Goal: Task Accomplishment & Management: Manage account settings

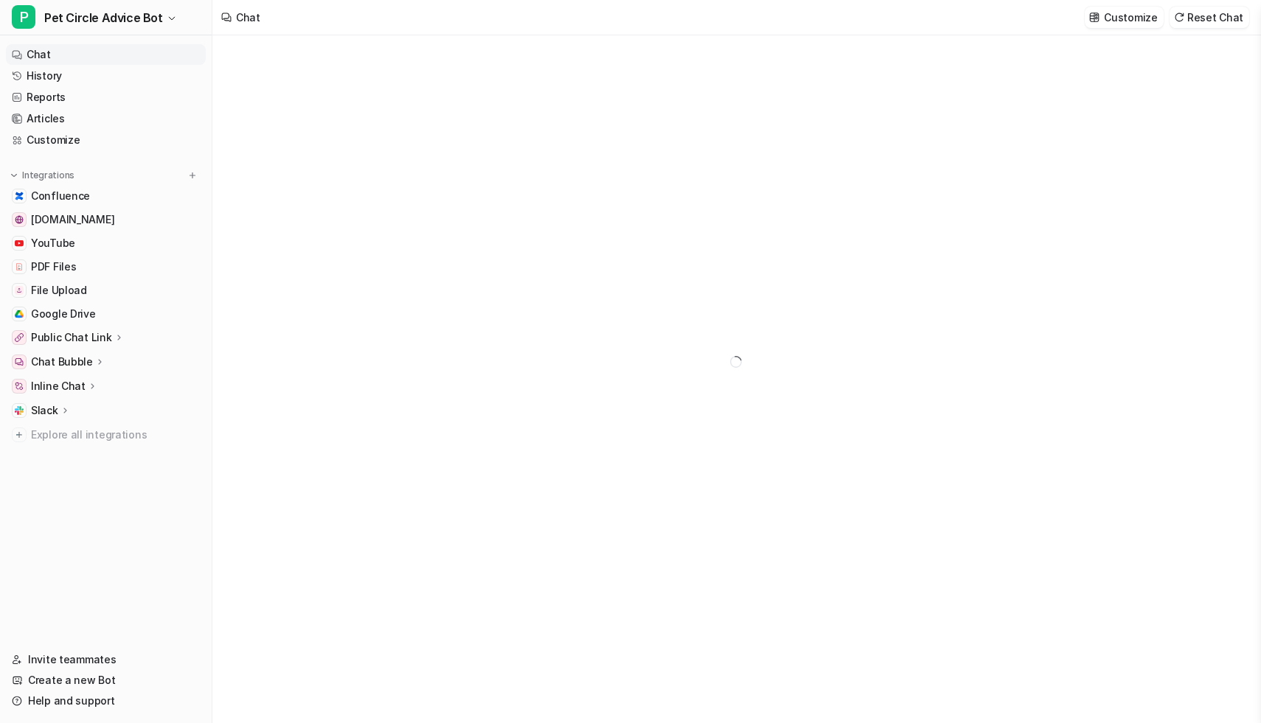
type textarea "**********"
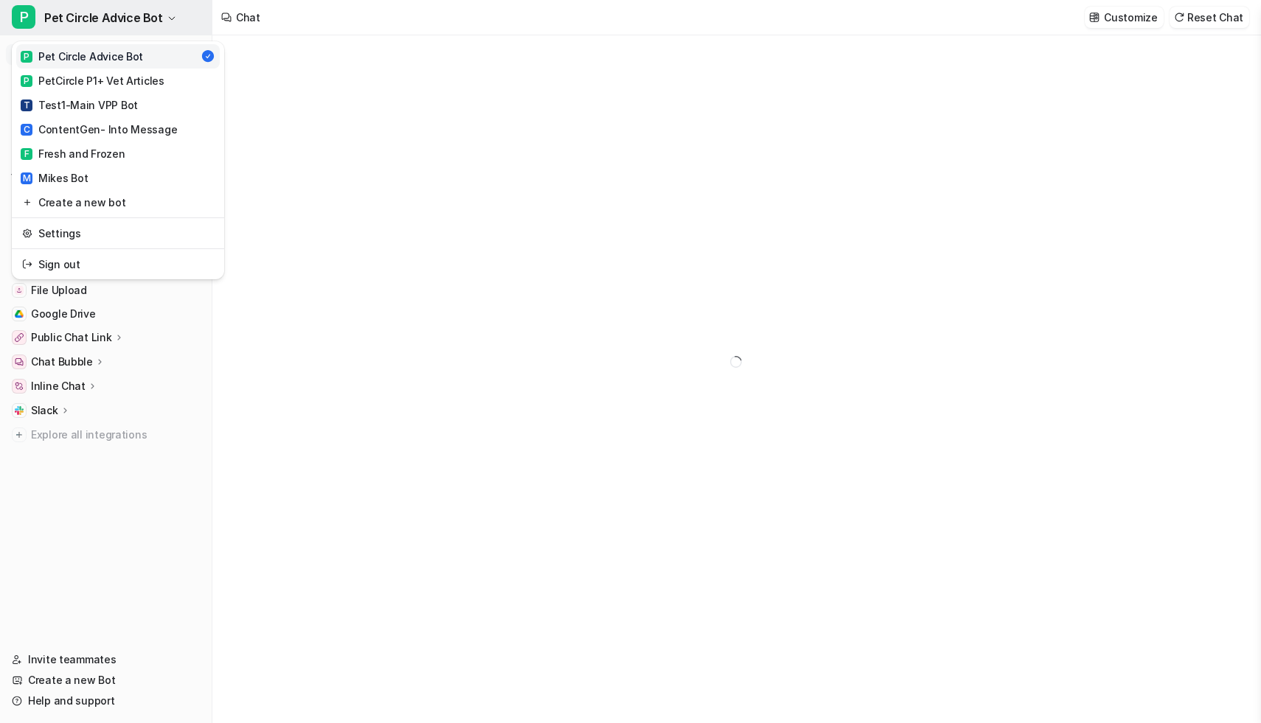
click at [109, 24] on span "Pet Circle Advice Bot" at bounding box center [103, 17] width 119 height 21
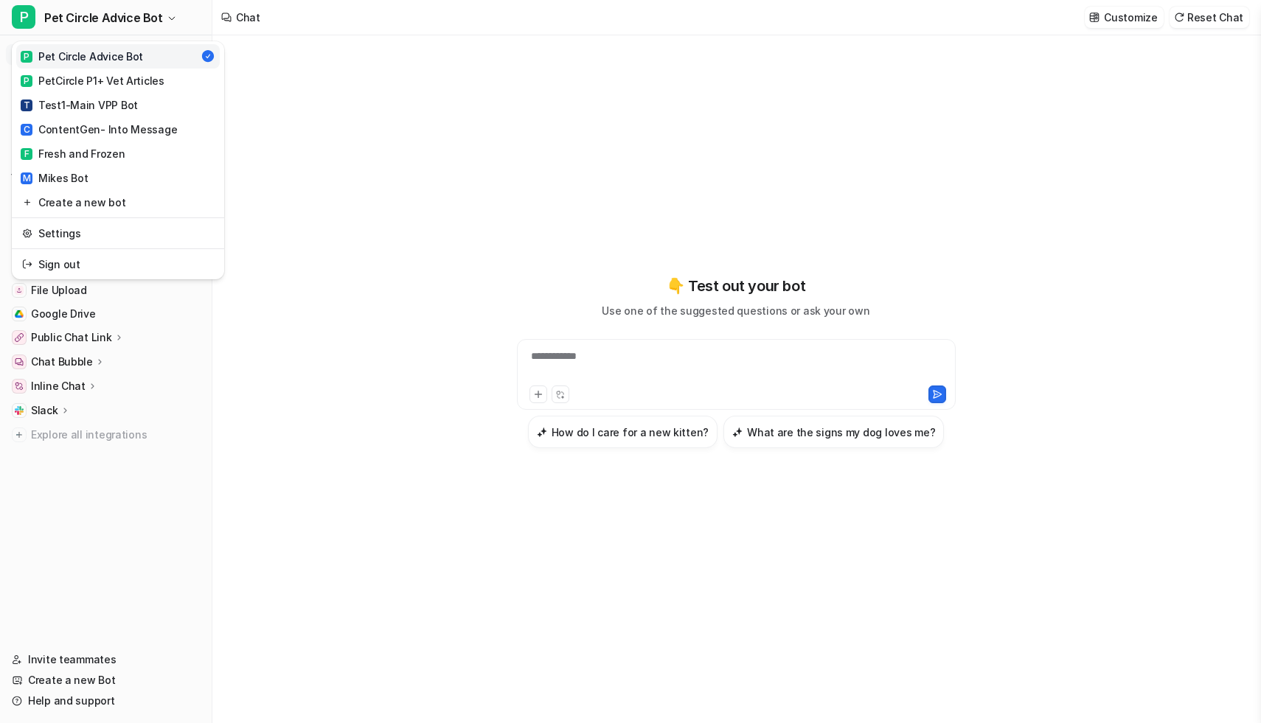
click at [269, 333] on div "**********" at bounding box center [630, 361] width 1261 height 723
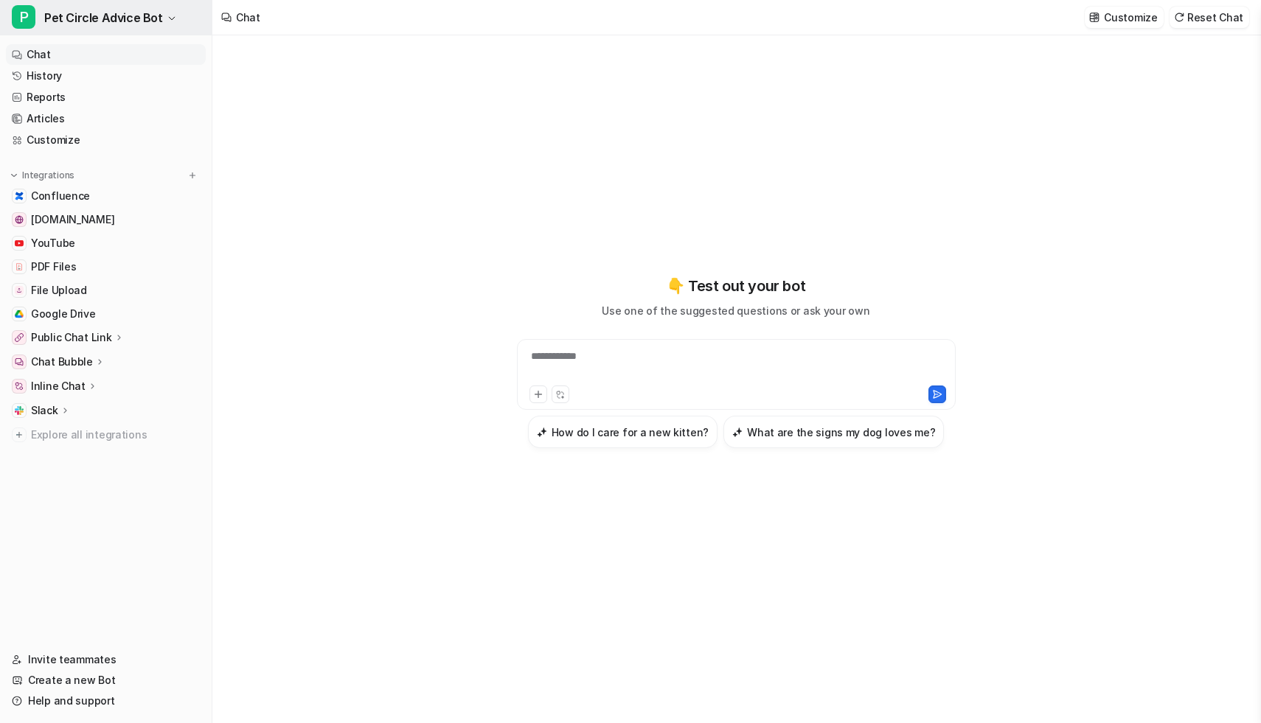
click at [99, 21] on span "Pet Circle Advice Bot" at bounding box center [103, 17] width 119 height 21
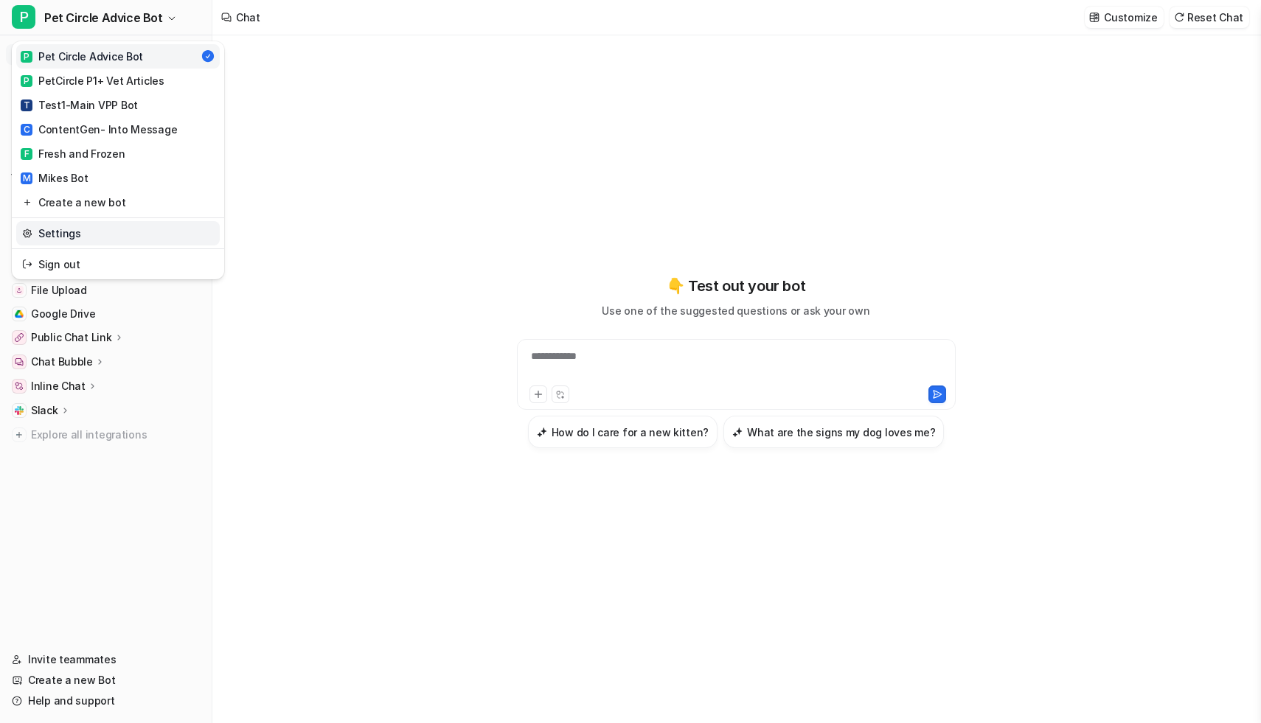
click at [97, 229] on link "Settings" at bounding box center [118, 233] width 204 height 24
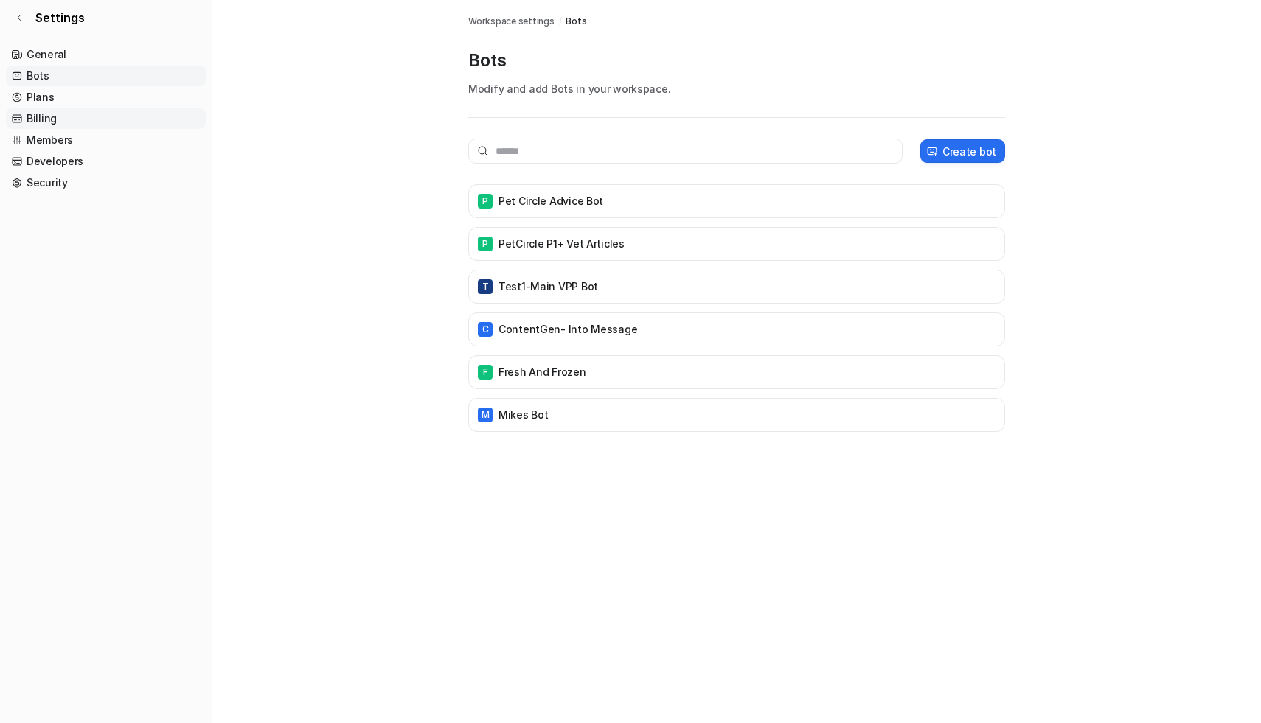
click at [97, 123] on link "Billing" at bounding box center [106, 118] width 200 height 21
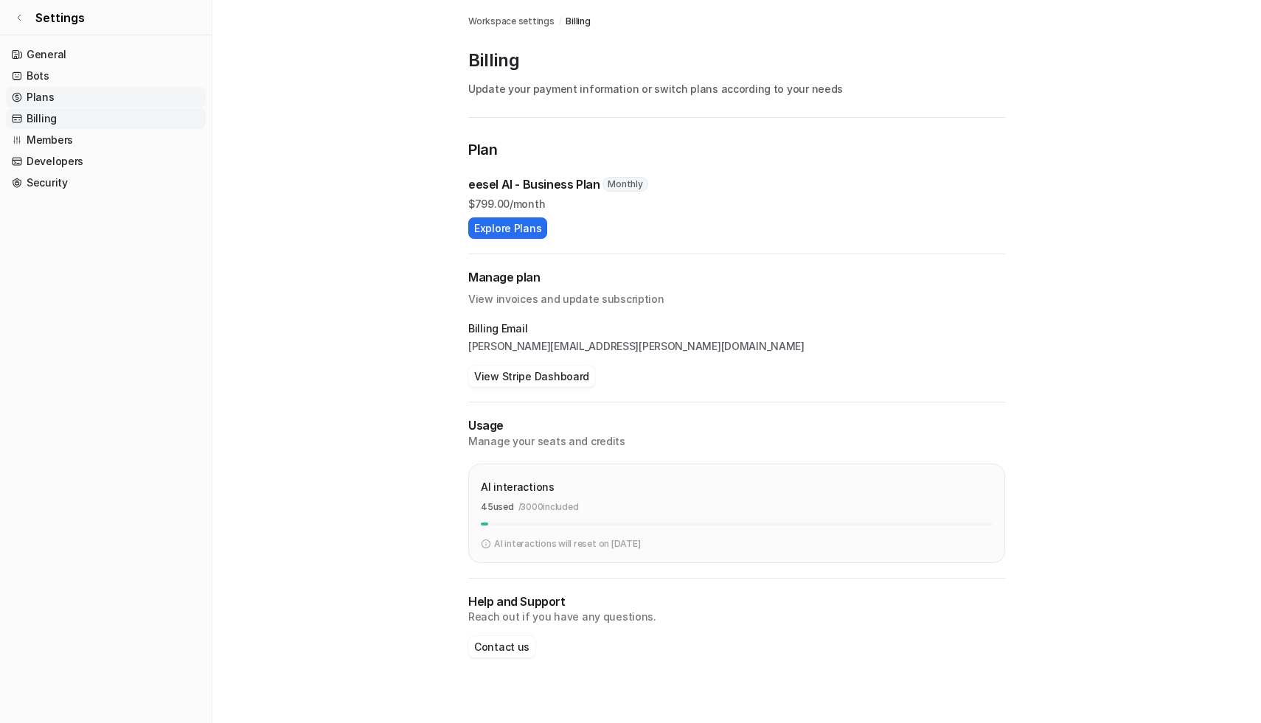
click at [93, 103] on link "Plans" at bounding box center [106, 97] width 200 height 21
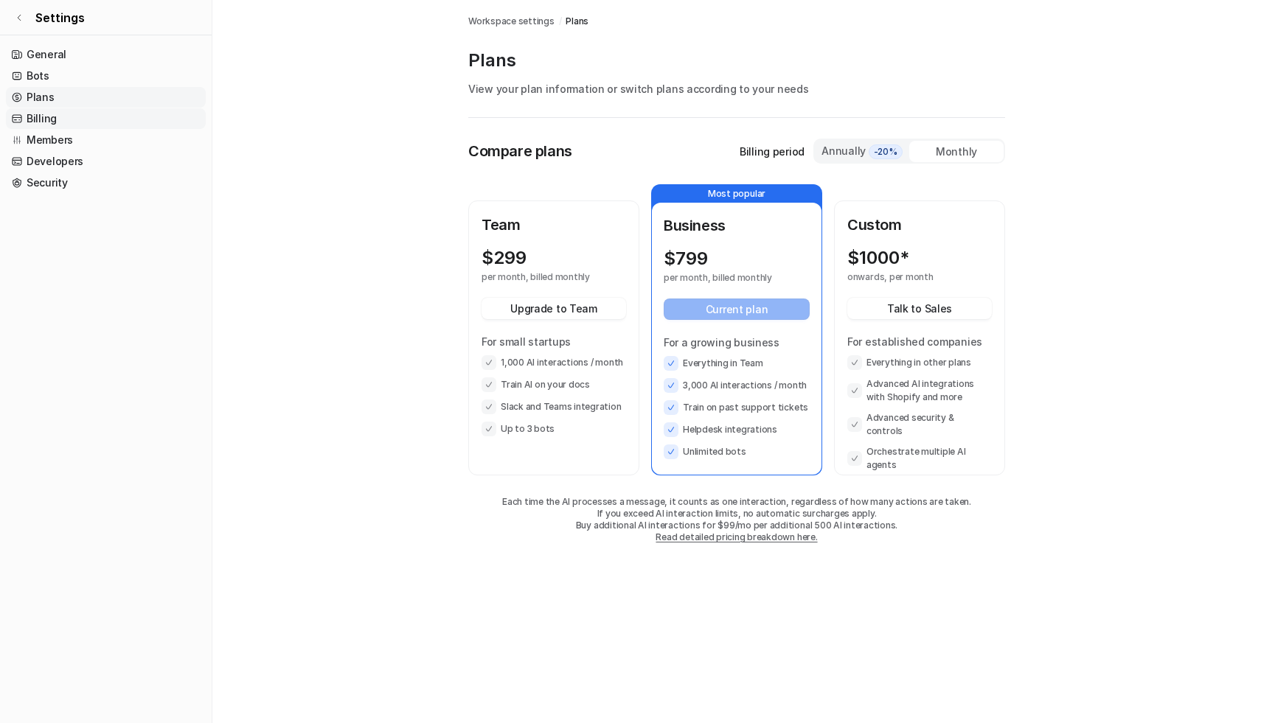
click at [104, 123] on link "Billing" at bounding box center [106, 118] width 200 height 21
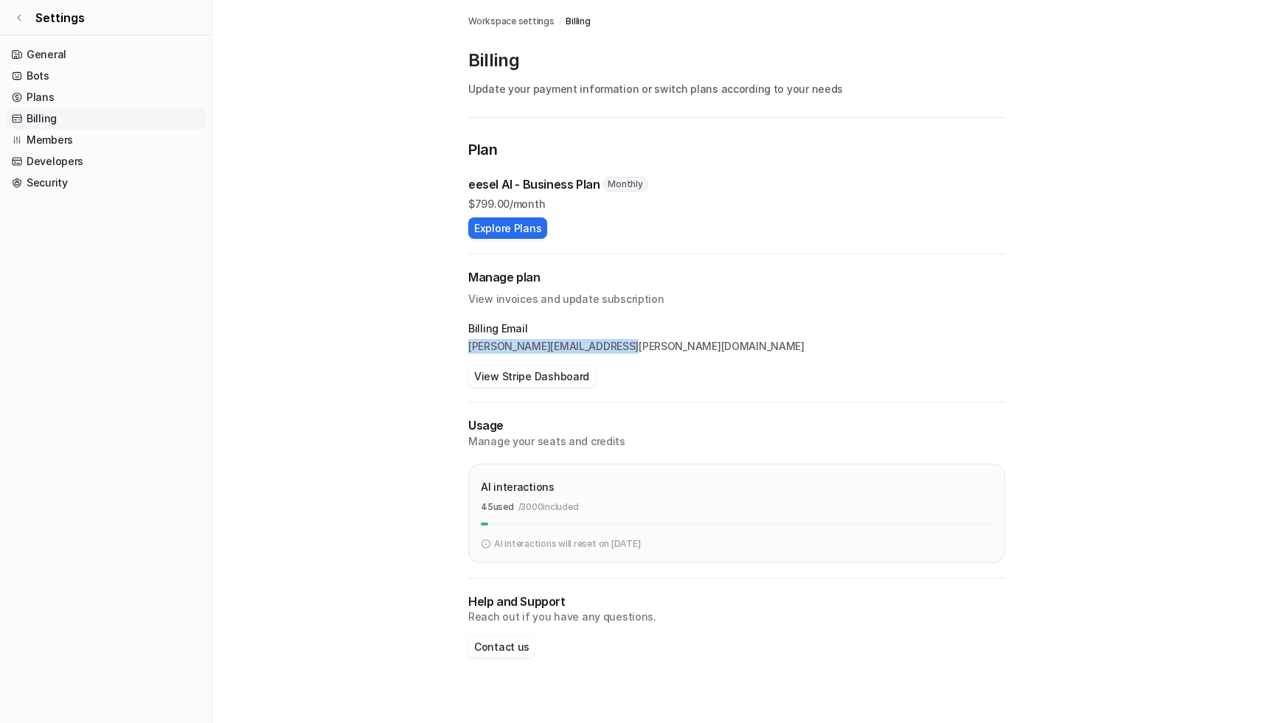
drag, startPoint x: 465, startPoint y: 347, endPoint x: 614, endPoint y: 350, distance: 149.0
click at [614, 350] on div "Workspace settings / Billing Billing Update your payment information or switch …" at bounding box center [736, 343] width 560 height 687
copy p "lance.wills@petcircle.com.au"
click at [85, 140] on link "Members" at bounding box center [106, 140] width 200 height 21
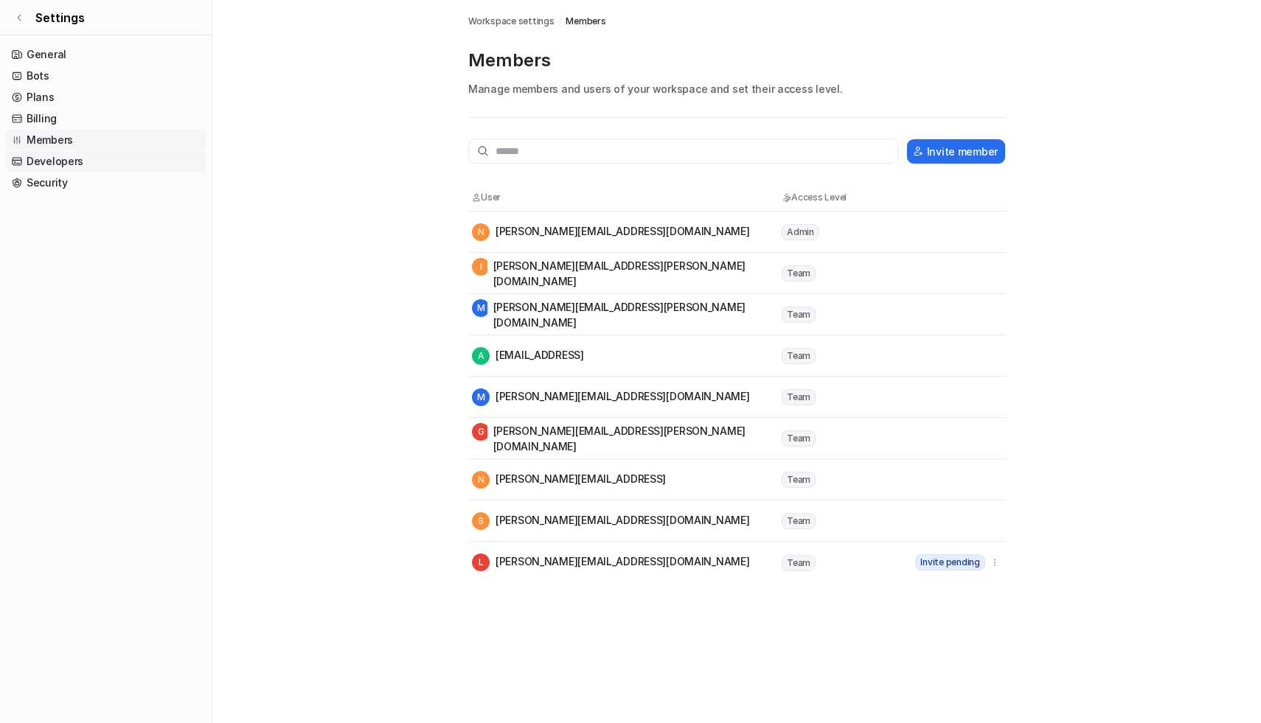
click at [77, 167] on link "Developers" at bounding box center [106, 161] width 200 height 21
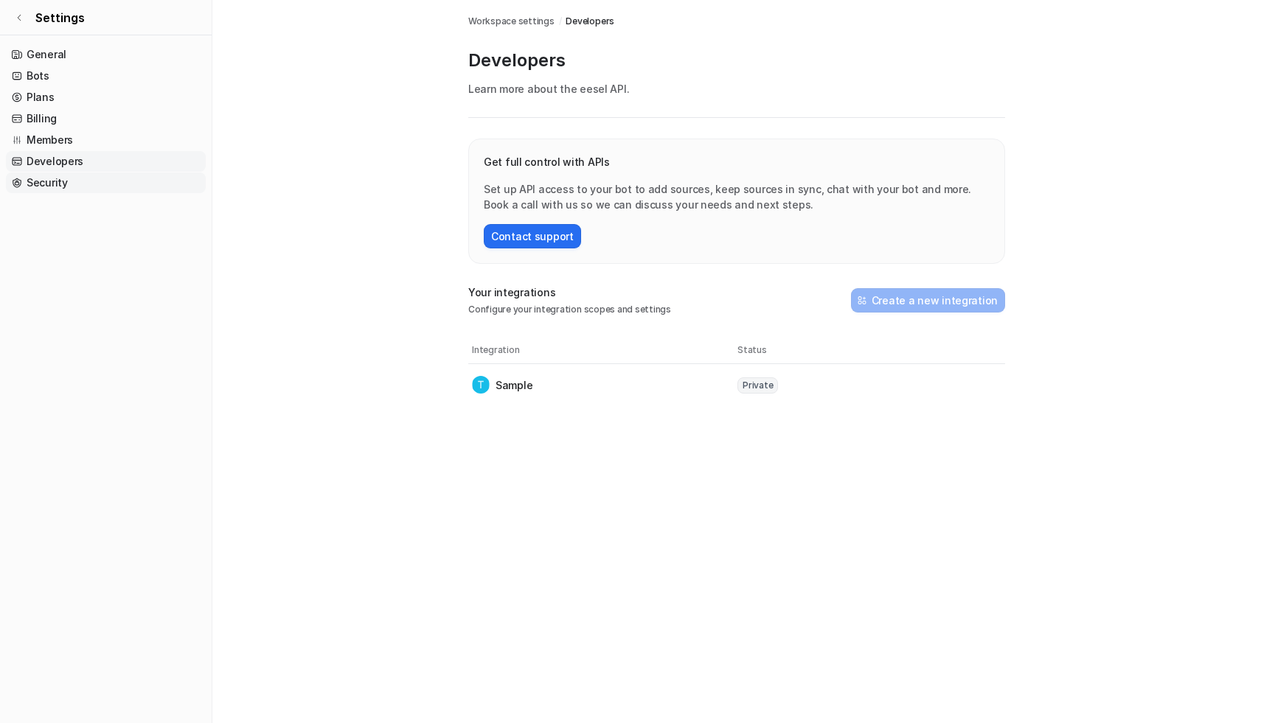
click at [89, 180] on link "Security" at bounding box center [106, 183] width 200 height 21
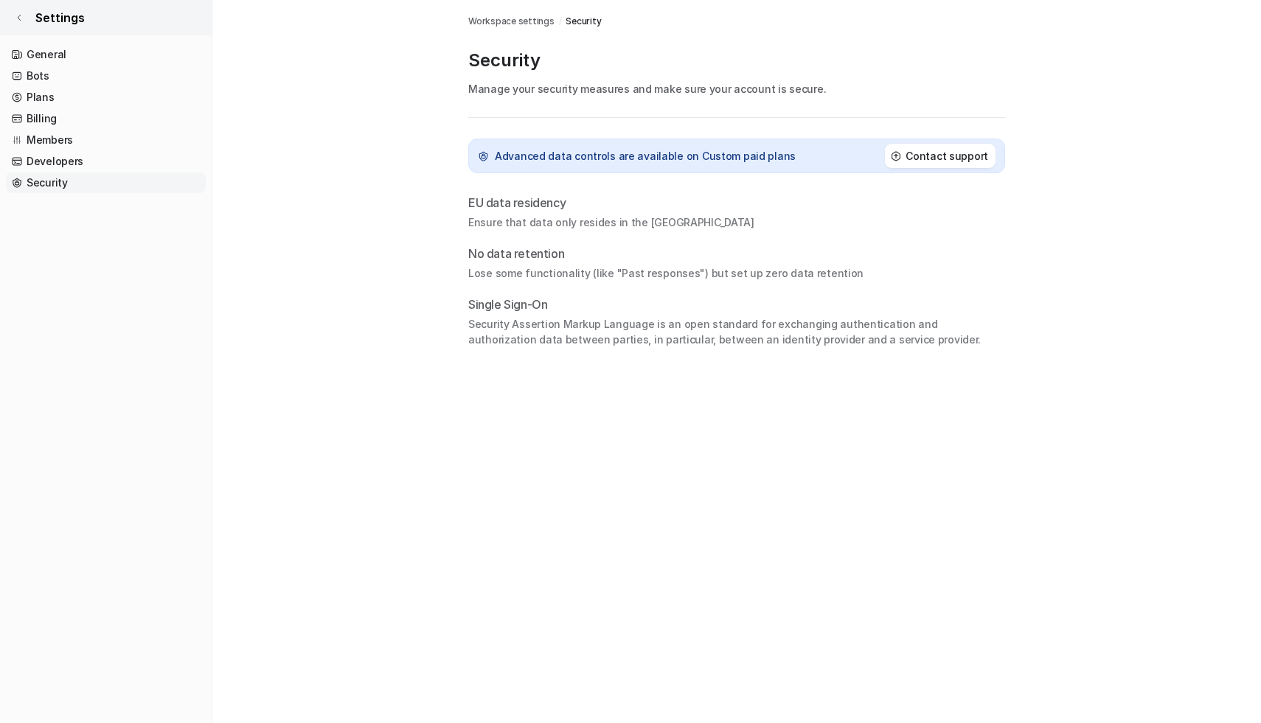
click at [24, 24] on link "Settings" at bounding box center [106, 17] width 212 height 35
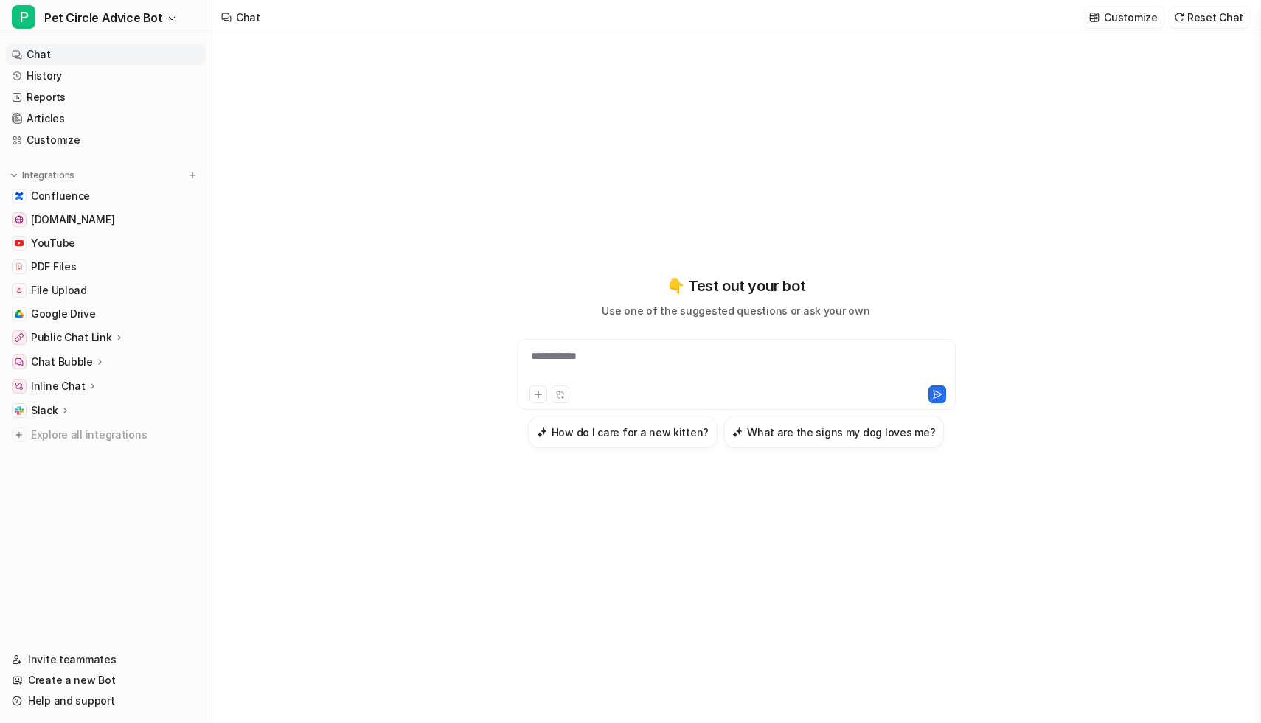
type textarea "**********"
click at [74, 80] on link "History" at bounding box center [106, 76] width 200 height 21
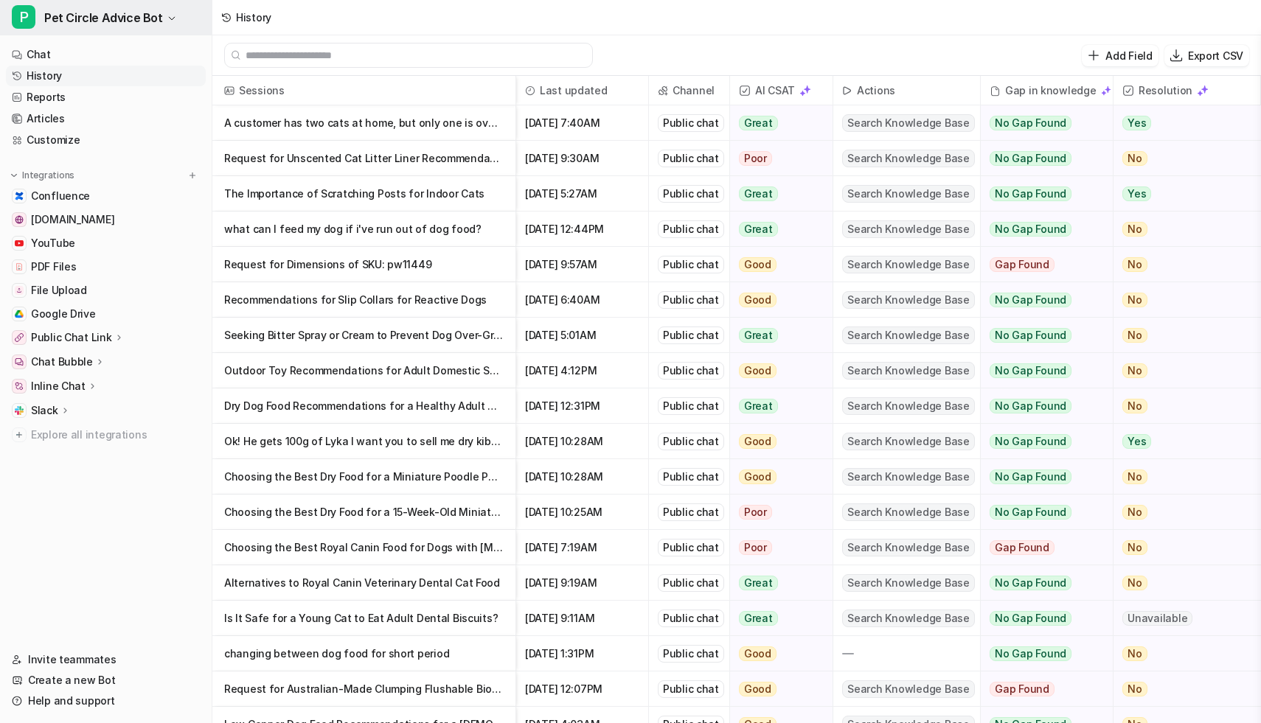
click at [133, 18] on span "Pet Circle Advice Bot" at bounding box center [103, 17] width 119 height 21
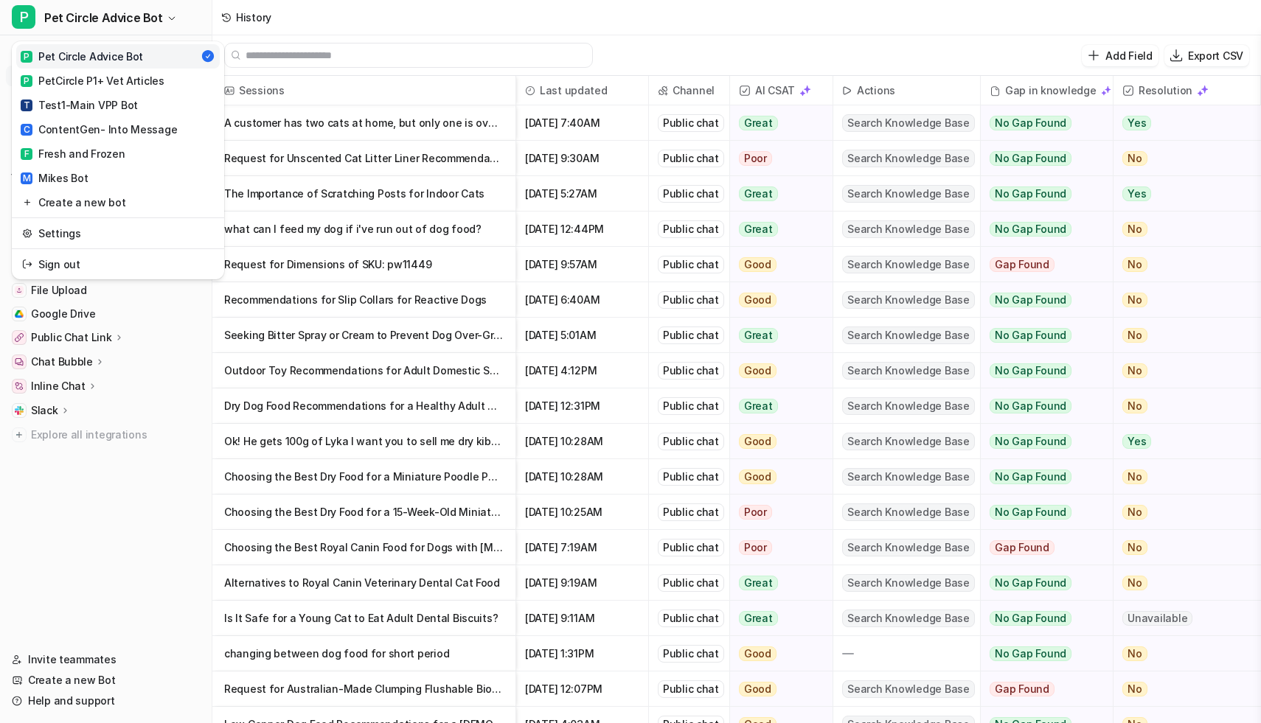
click at [108, 513] on div "P Pet Circle Advice Bot P Pet Circle Advice Bot P PetCircle P1+ Vet Articles T …" at bounding box center [106, 361] width 212 height 723
click at [159, 29] on button "P Pet Circle Advice Bot" at bounding box center [106, 17] width 212 height 35
click at [414, 81] on div "P Pet Circle Advice Bot P Pet Circle Advice Bot P PetCircle P1+ Vet Articles T …" at bounding box center [630, 361] width 1261 height 723
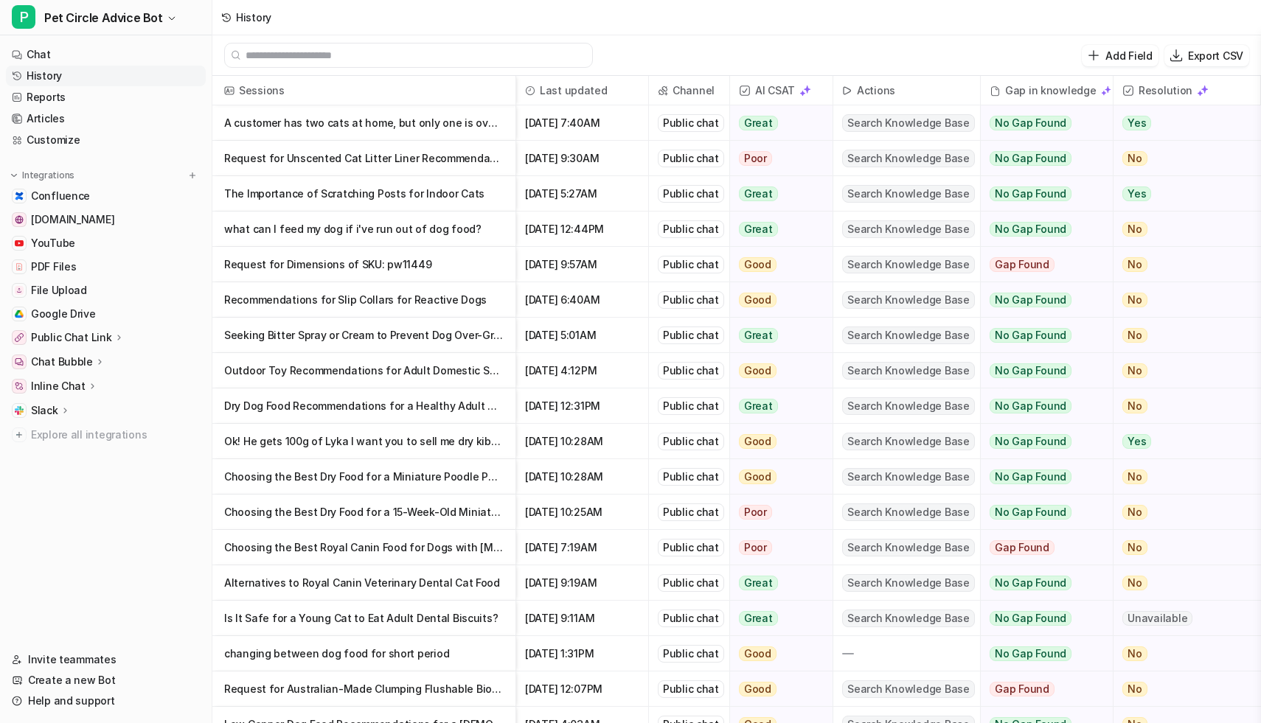
click at [353, 134] on p "A customer has two cats at home, but only one is overweight and needs a low fat" at bounding box center [363, 122] width 279 height 35
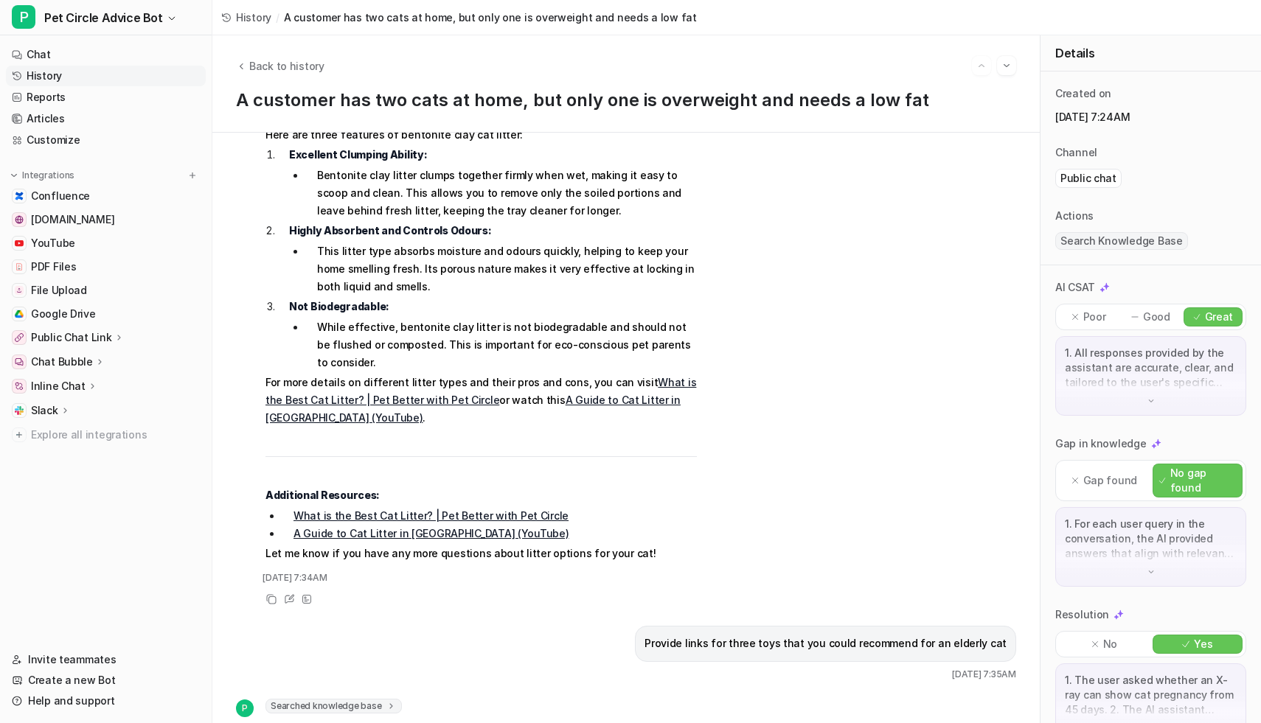
scroll to position [5368, 0]
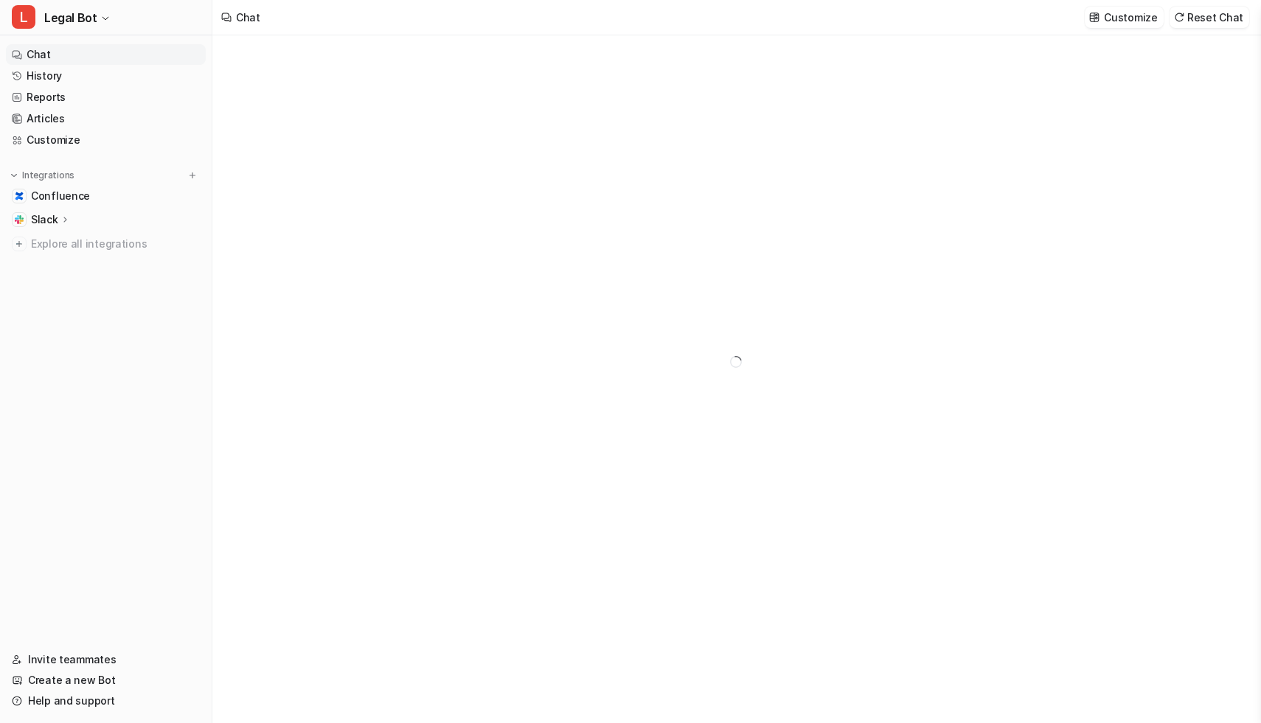
type textarea "**********"
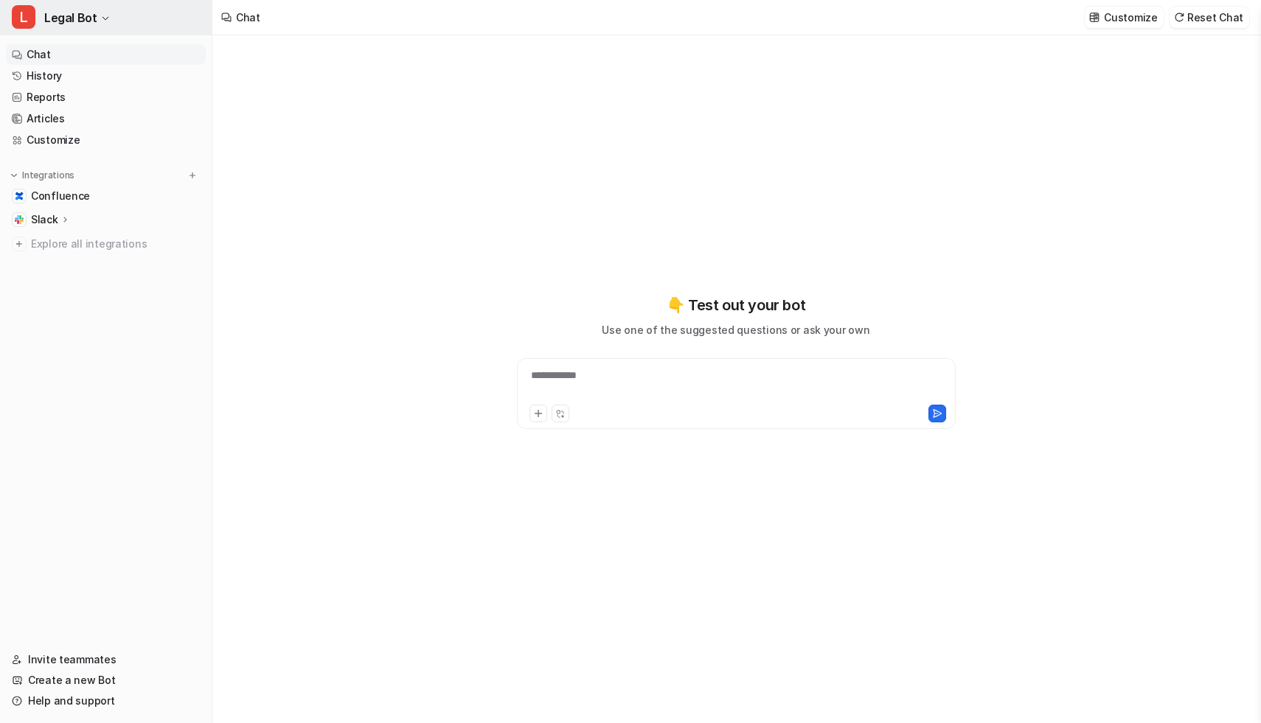
click at [84, 21] on span "Legal Bot" at bounding box center [70, 17] width 52 height 21
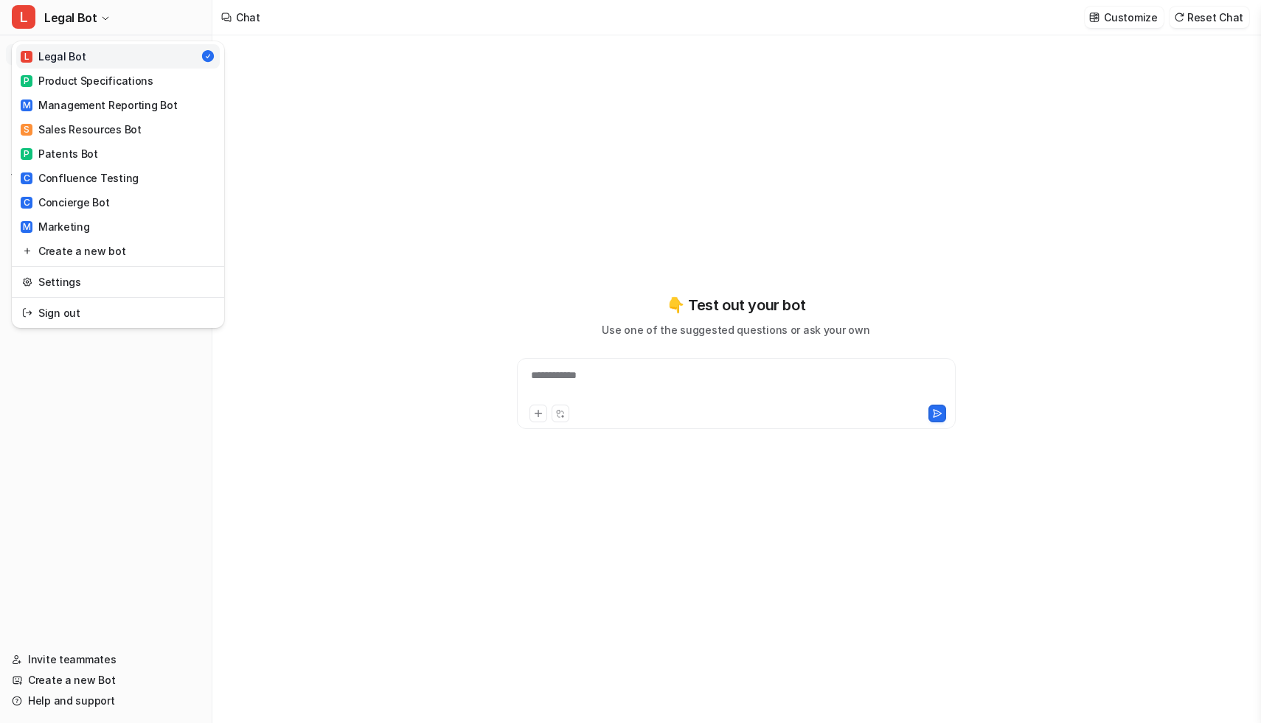
click at [331, 113] on div "**********" at bounding box center [630, 361] width 1261 height 723
click at [111, 21] on button "L Legal Bot" at bounding box center [106, 17] width 212 height 35
click at [114, 284] on link "Settings" at bounding box center [118, 282] width 204 height 24
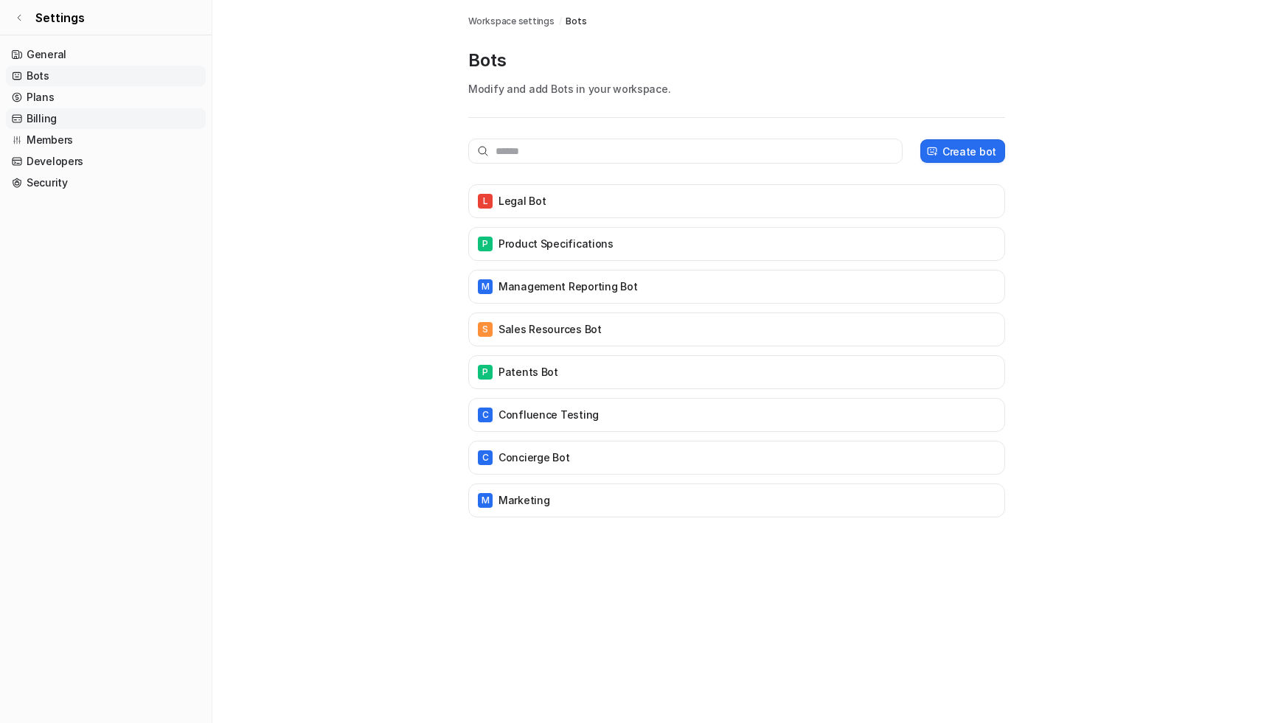
click at [50, 117] on link "Billing" at bounding box center [106, 118] width 200 height 21
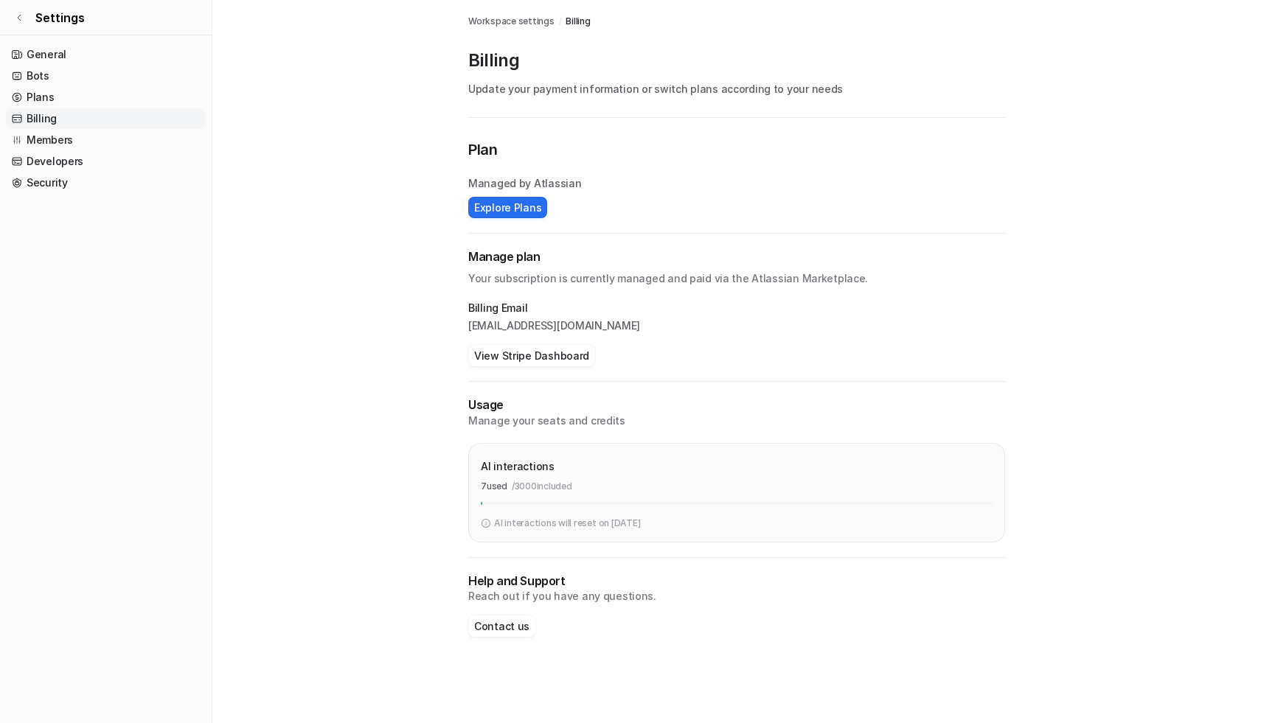
click at [585, 324] on p "[EMAIL_ADDRESS][DOMAIN_NAME]" at bounding box center [736, 326] width 537 height 15
click at [585, 324] on p "chrismccallum@fablefood.co" at bounding box center [736, 326] width 537 height 15
copy p "chrismccallum@fablefood.co"
click at [95, 142] on link "Members" at bounding box center [106, 140] width 200 height 21
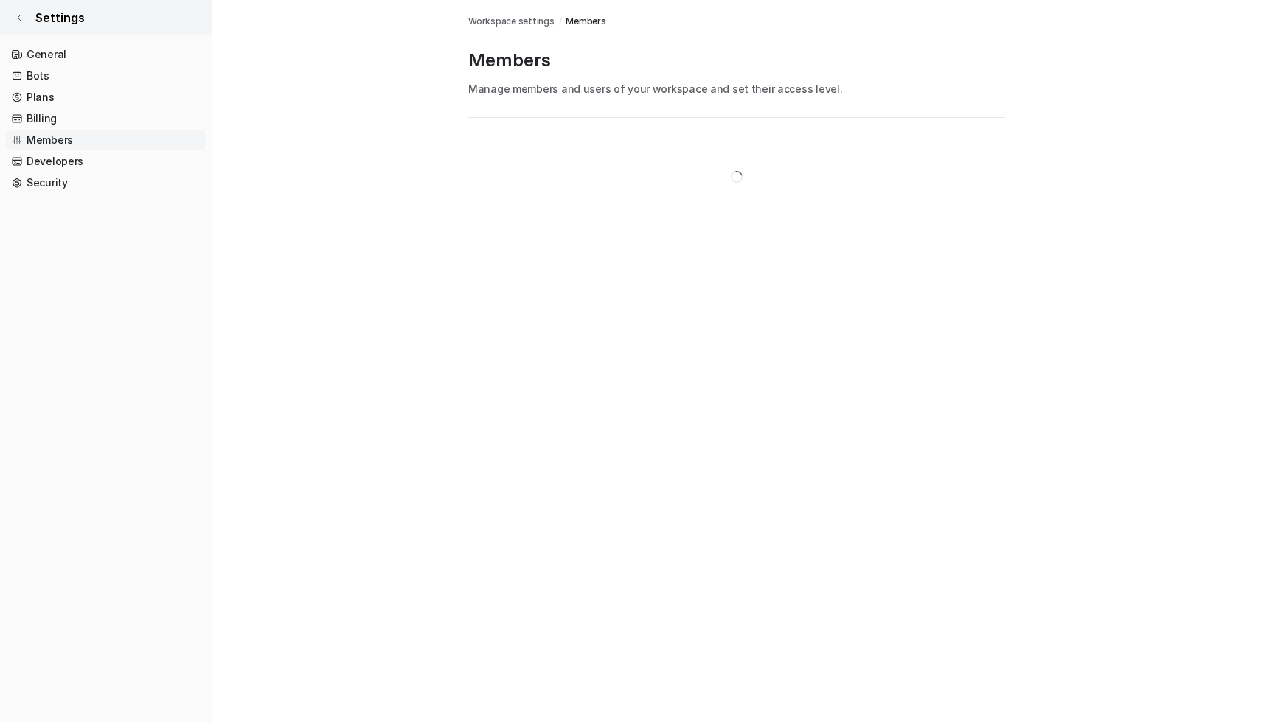
click at [46, 15] on span "Settings" at bounding box center [59, 18] width 49 height 18
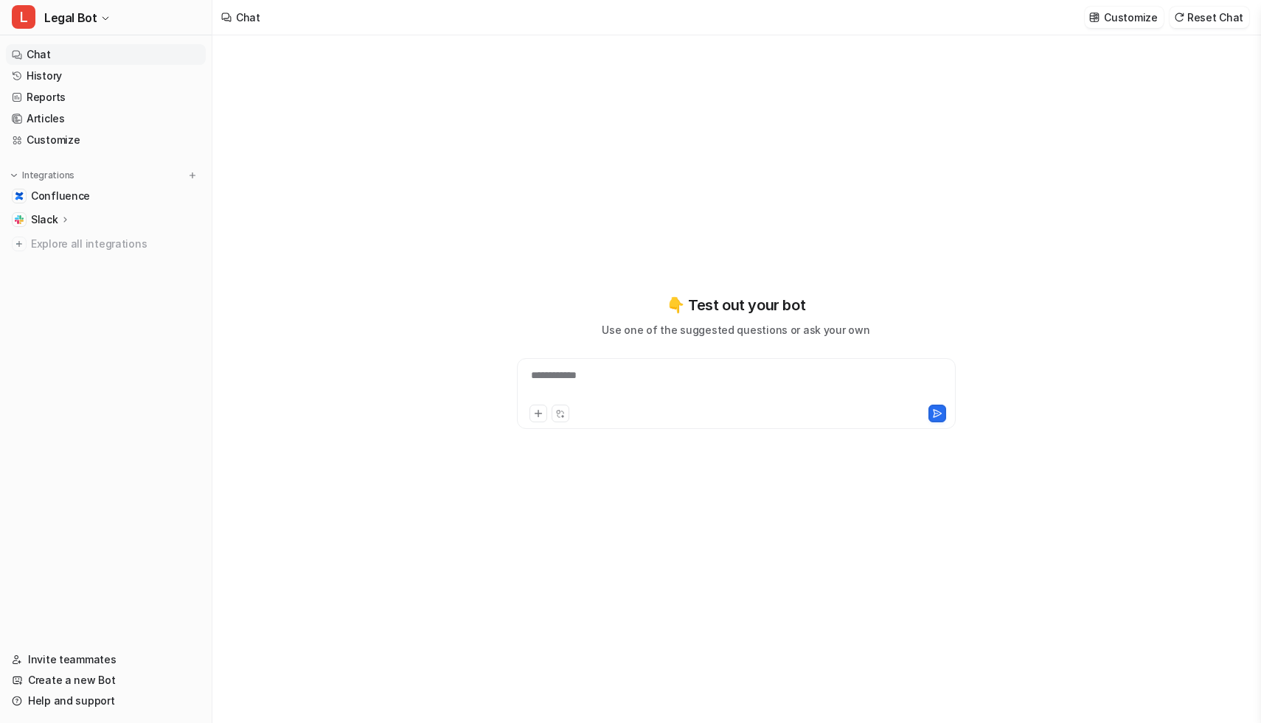
type textarea "**********"
click at [70, 80] on link "History" at bounding box center [106, 76] width 200 height 21
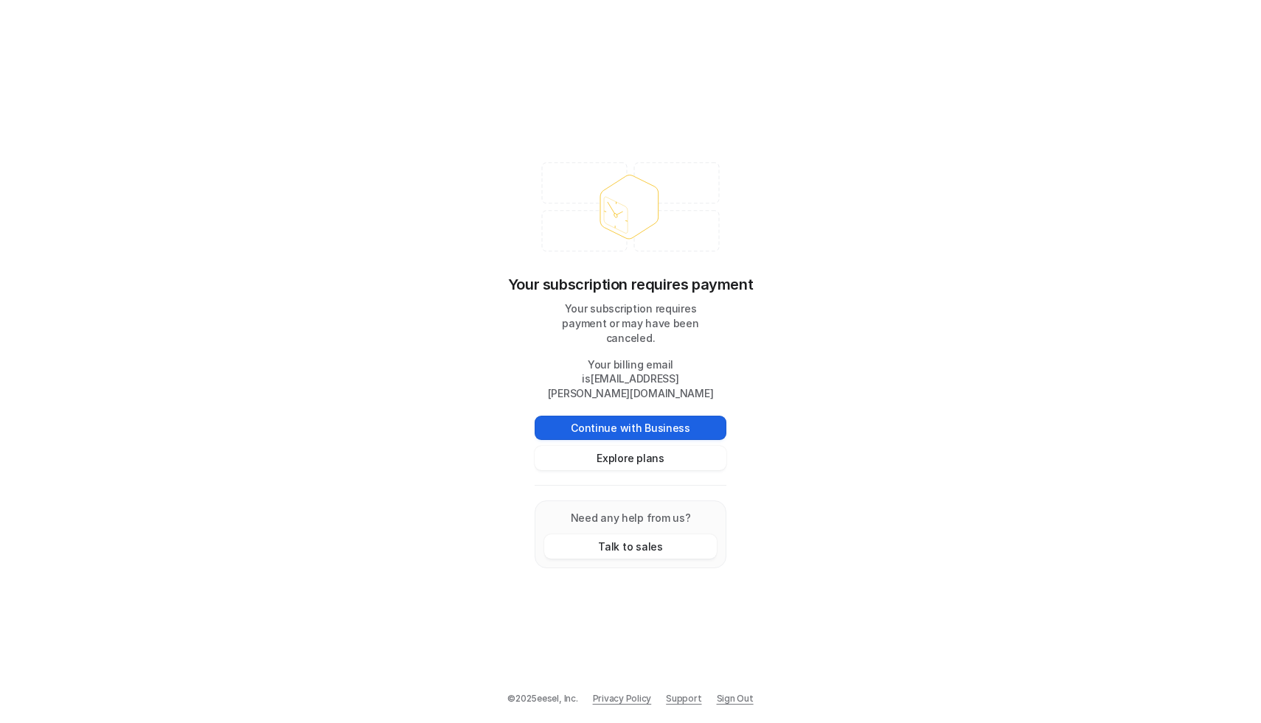
click at [651, 424] on button "Continue with Business" at bounding box center [631, 428] width 192 height 24
click at [637, 454] on button "Explore plans" at bounding box center [631, 458] width 192 height 24
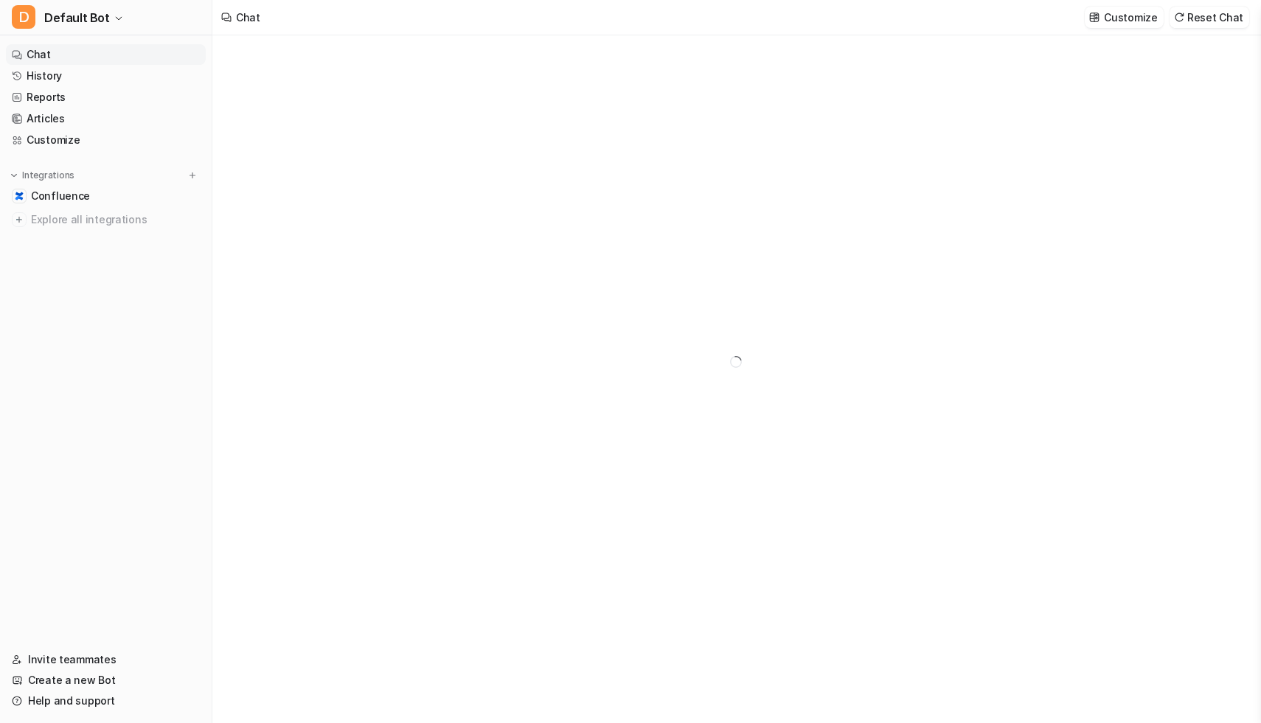
type textarea "**********"
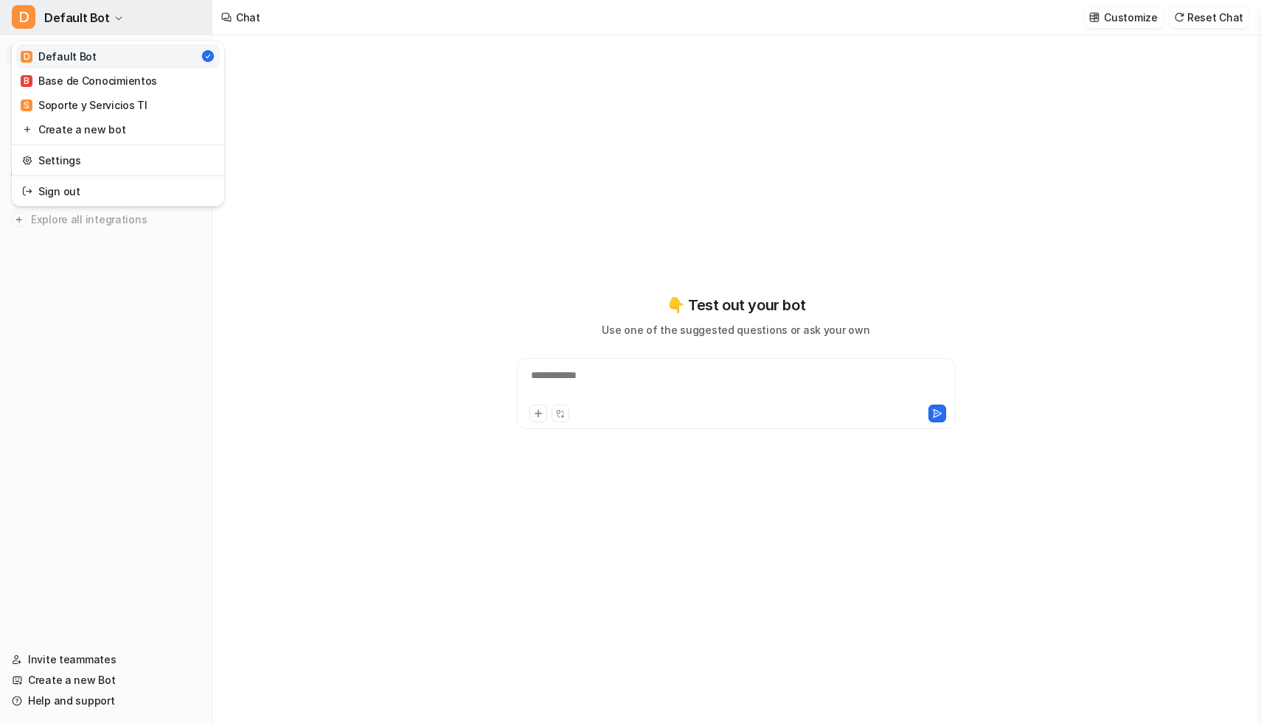
click at [119, 14] on button "D Default Bot" at bounding box center [106, 17] width 212 height 35
click at [118, 165] on link "Settings" at bounding box center [118, 160] width 204 height 24
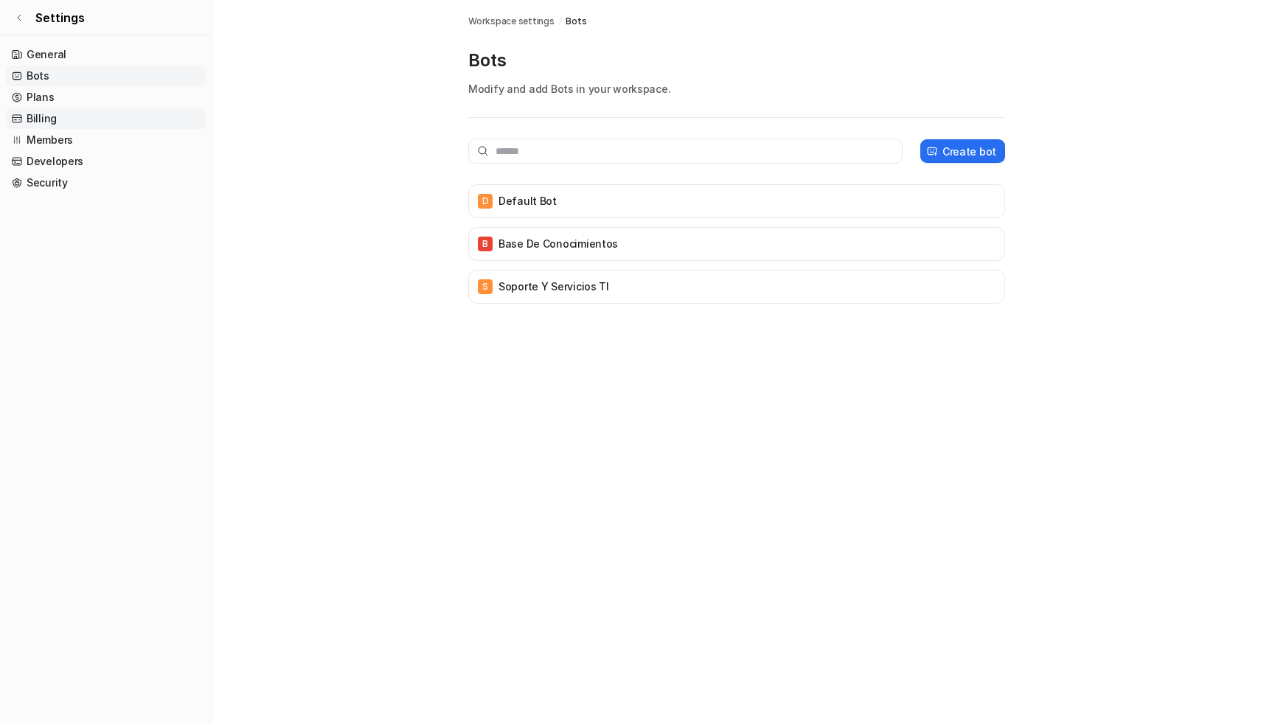
click at [60, 123] on link "Billing" at bounding box center [106, 118] width 200 height 21
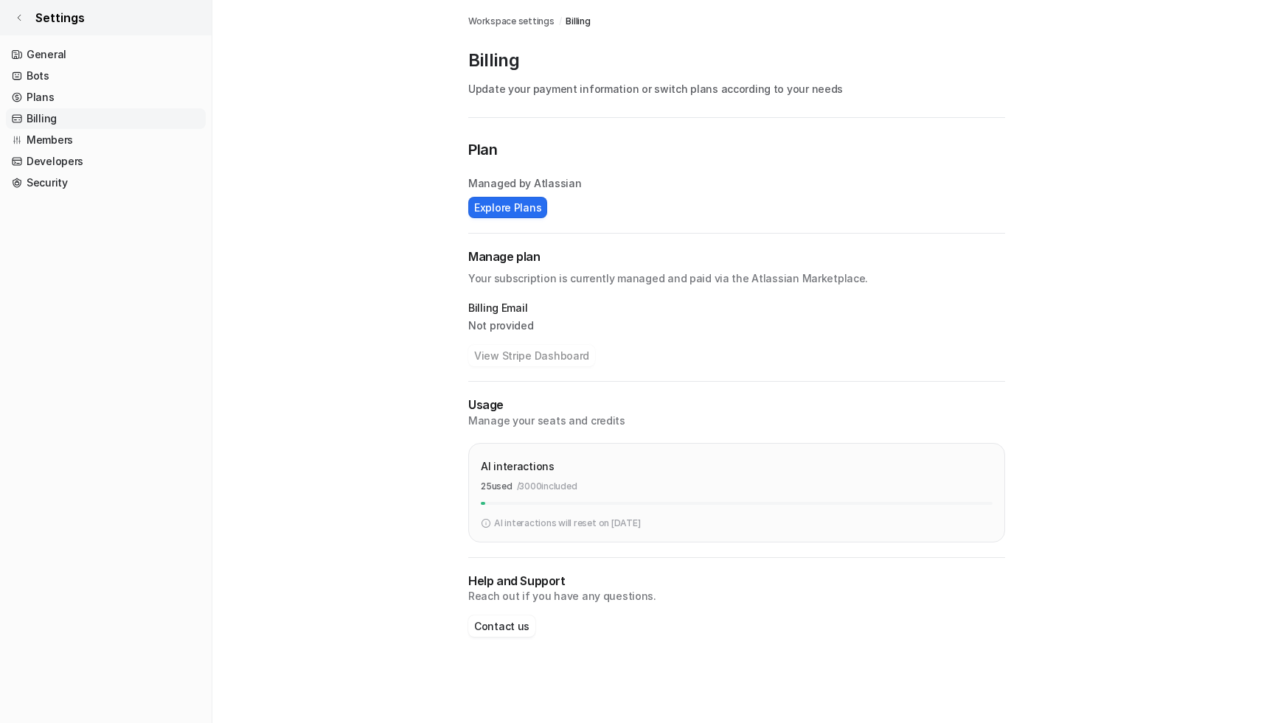
click at [38, 14] on span "Settings" at bounding box center [59, 18] width 49 height 18
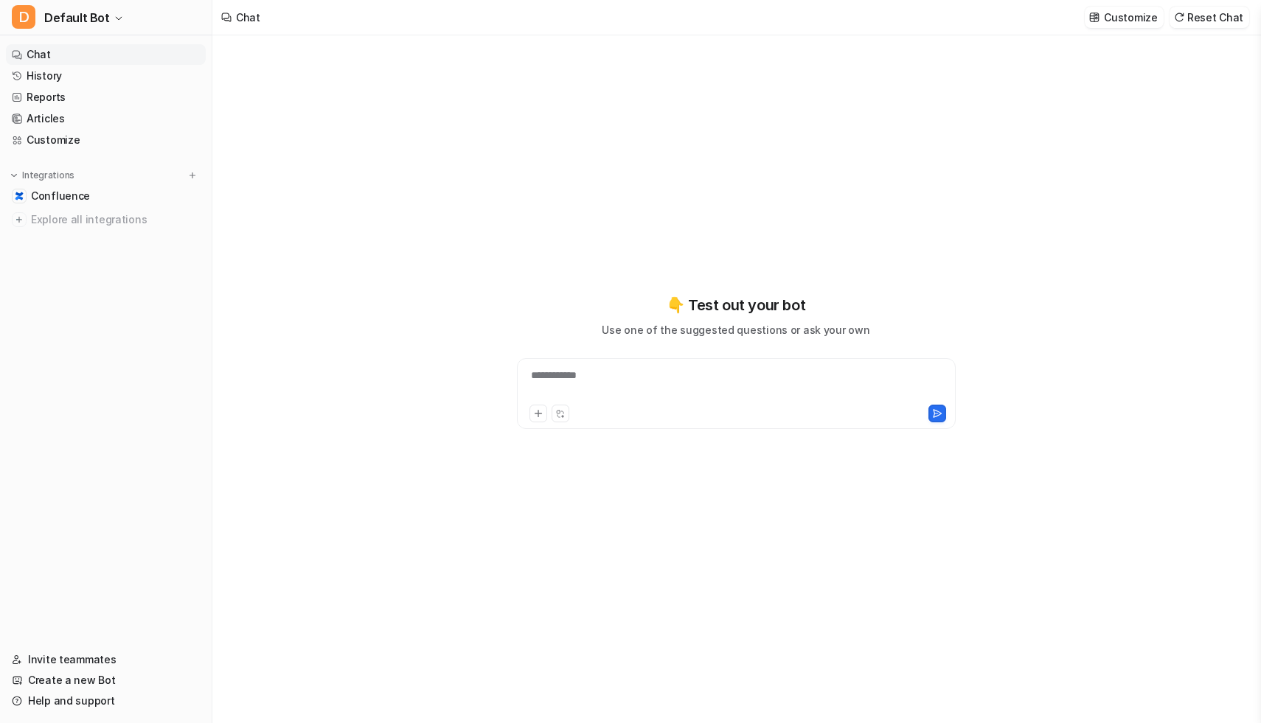
type textarea "**********"
click at [72, 74] on link "History" at bounding box center [106, 76] width 200 height 21
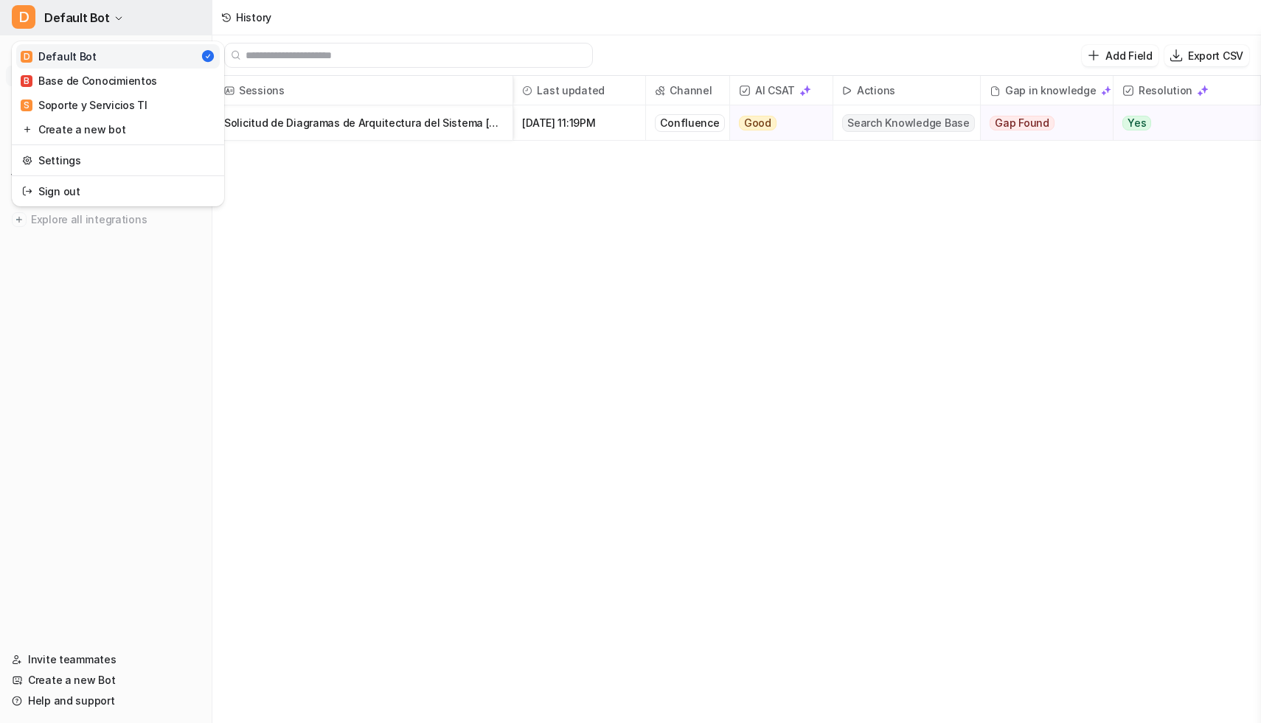
click at [99, 6] on button "D Default Bot" at bounding box center [106, 17] width 212 height 35
click at [103, 86] on div "B Base de Conocimientos" at bounding box center [89, 80] width 136 height 15
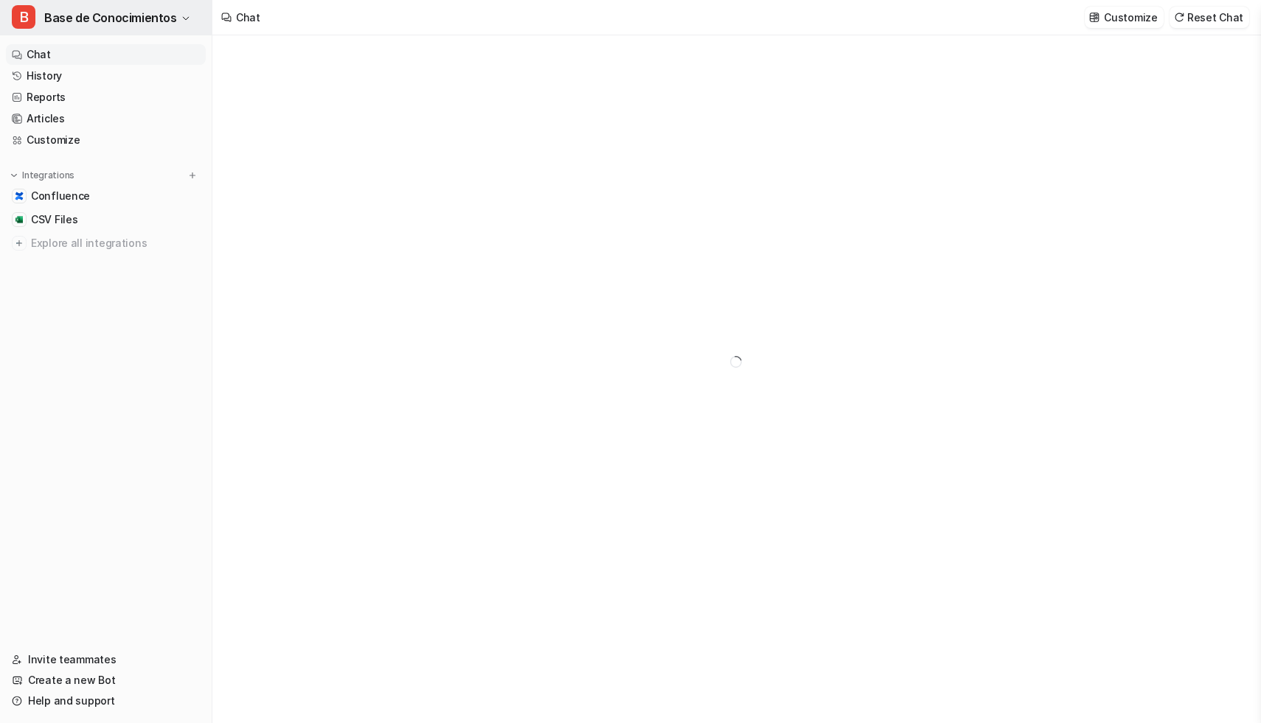
type textarea "**********"
click at [88, 80] on link "History" at bounding box center [106, 76] width 200 height 21
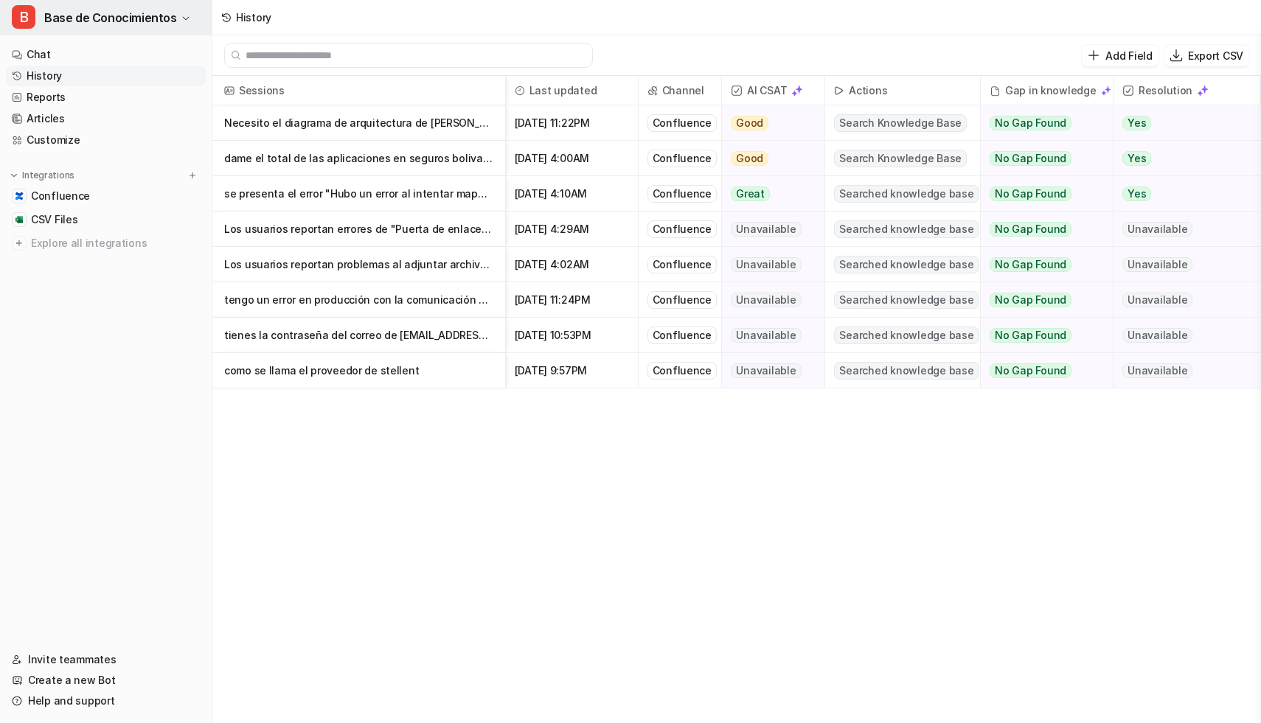
click at [150, 11] on span "Base de Conocimientos" at bounding box center [110, 17] width 133 height 21
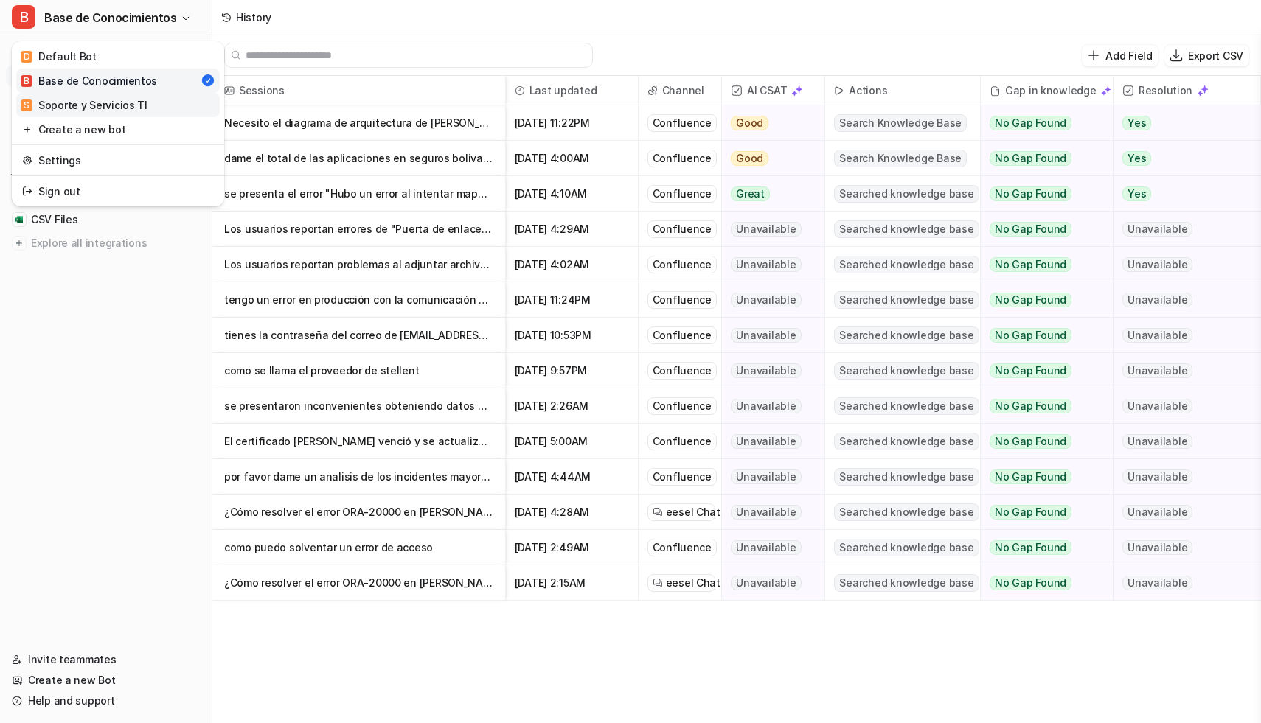
click at [120, 112] on div "S Soporte y Servicios TI" at bounding box center [84, 104] width 127 height 15
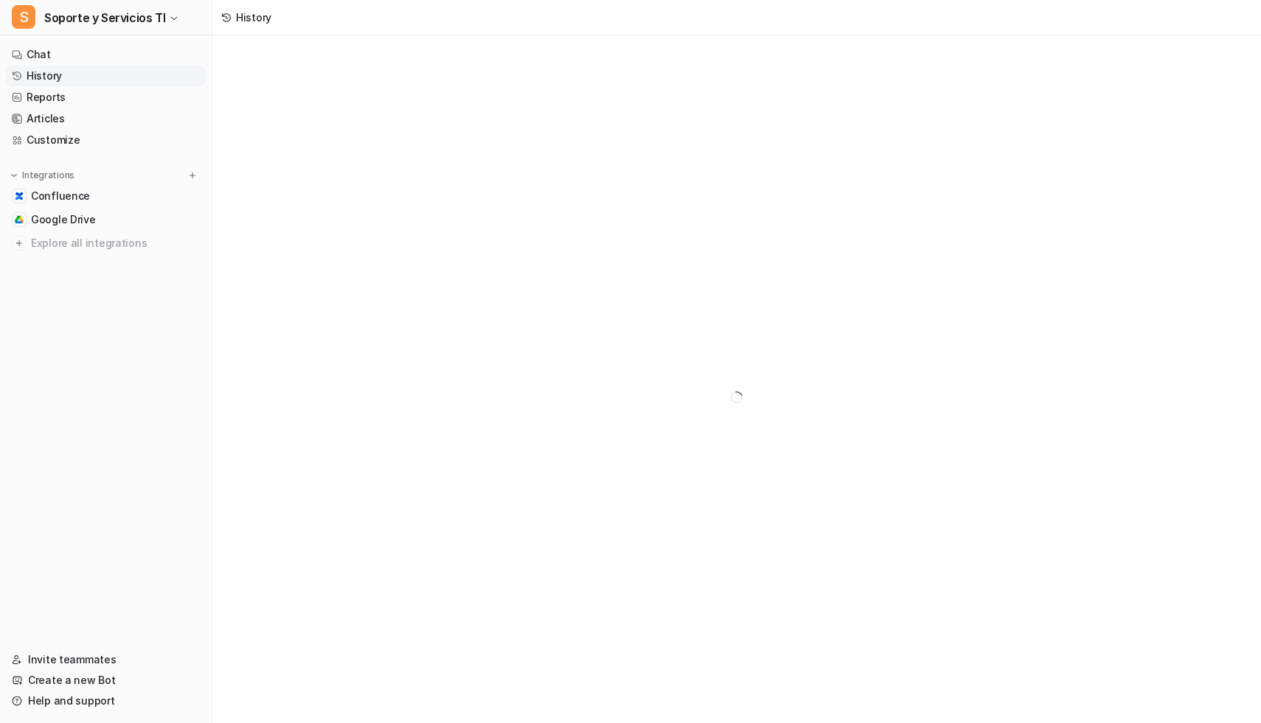
click at [79, 78] on link "History" at bounding box center [106, 76] width 200 height 21
type textarea "**********"
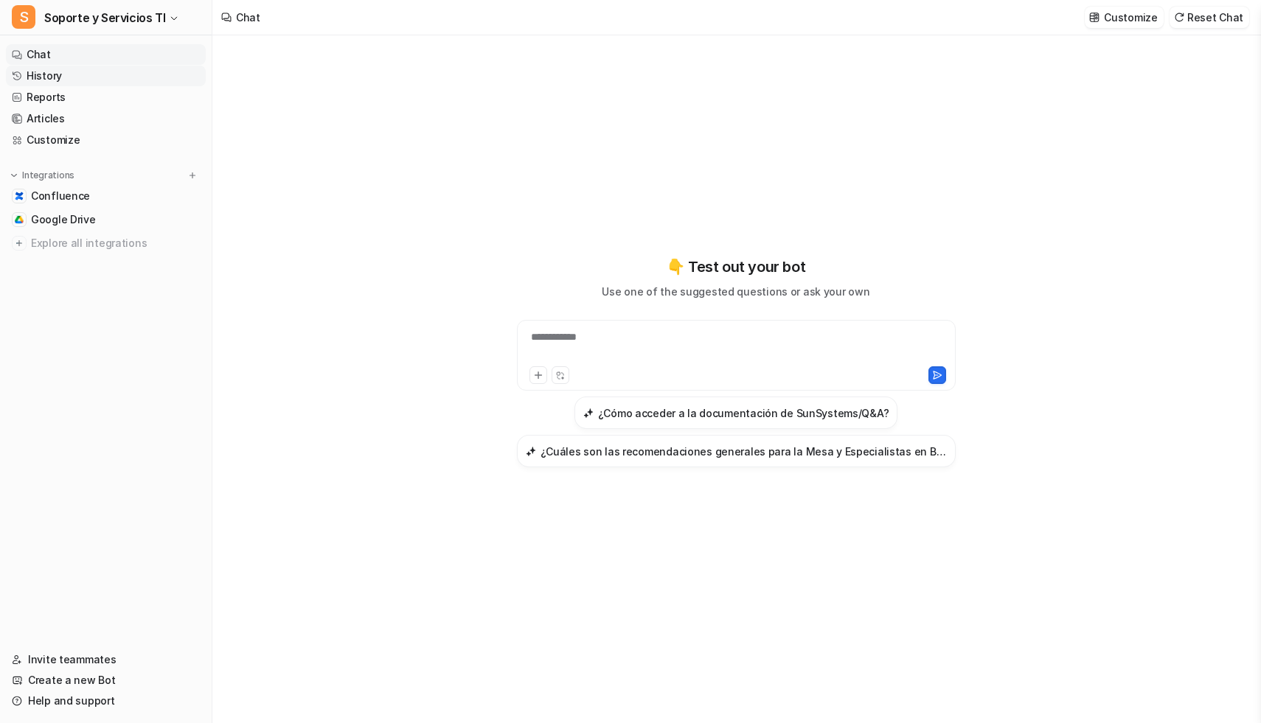
click at [79, 78] on link "History" at bounding box center [106, 76] width 200 height 21
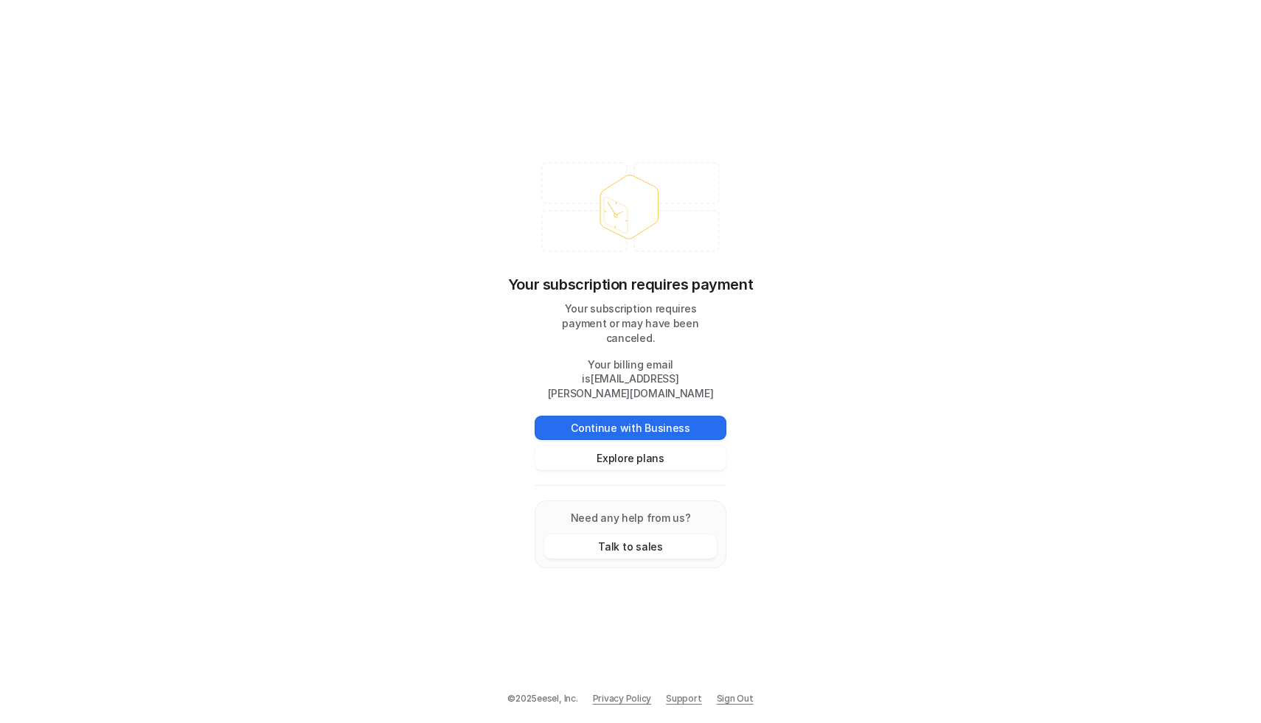
click at [640, 388] on p "Your billing email is jiri.missbach@cloudtalk.io" at bounding box center [631, 380] width 192 height 44
click at [555, 386] on p "Your billing email is jiri.missbach@cloudtalk.io" at bounding box center [631, 380] width 192 height 44
drag, startPoint x: 561, startPoint y: 386, endPoint x: 728, endPoint y: 386, distance: 166.7
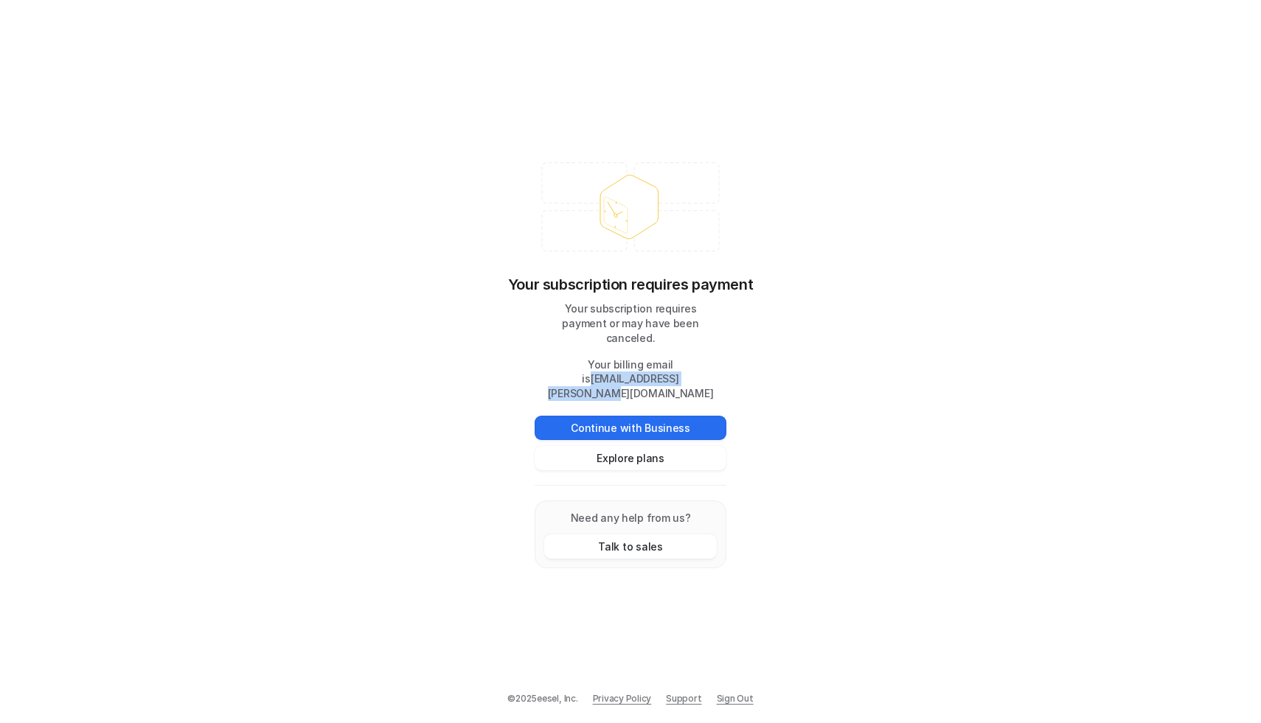
click at [728, 386] on div "Your subscription requires payment Your subscription requires payment or may ha…" at bounding box center [630, 362] width 221 height 444
copy p "jiri.missbach@cloudtalk.io"
